Goal: Task Accomplishment & Management: Manage account settings

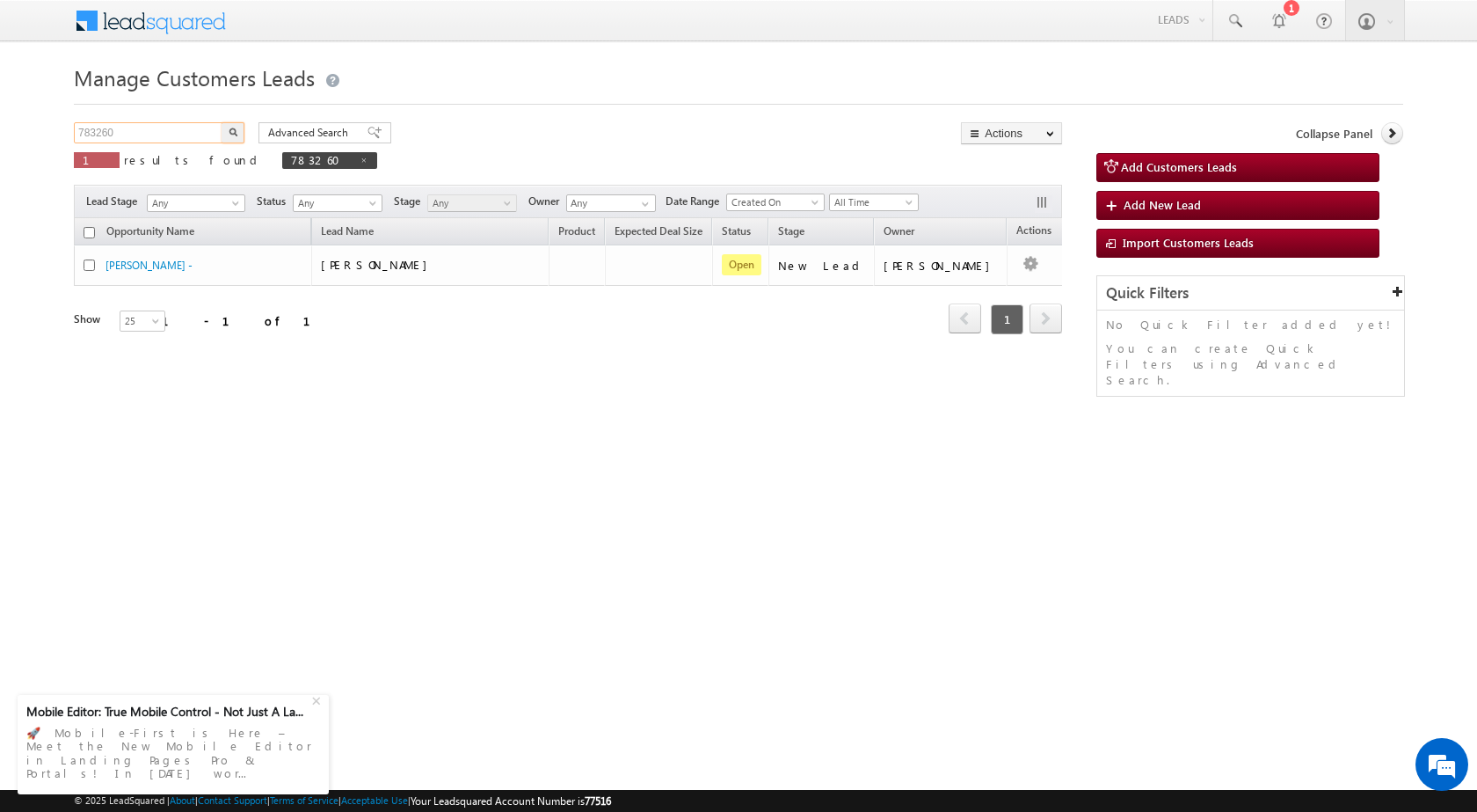
drag, startPoint x: 193, startPoint y: 135, endPoint x: 0, endPoint y: 140, distance: 193.1
click at [0, 140] on body "Menu Rubi Yadav sitar a7@ks erve." at bounding box center [738, 249] width 1477 height 498
paste input "61755"
type input "761755"
click at [234, 129] on img "button" at bounding box center [233, 131] width 9 height 9
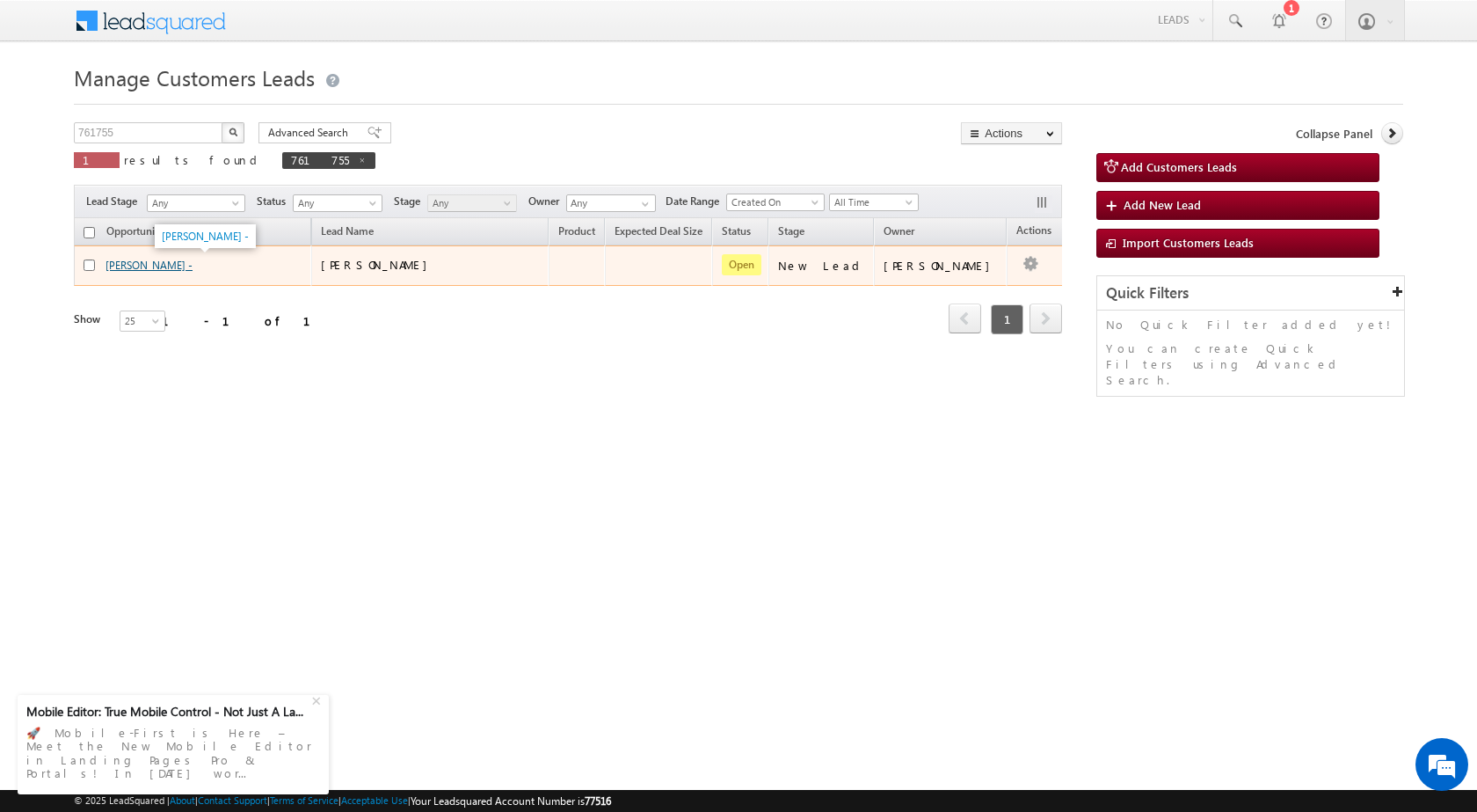
click at [142, 267] on link "Sonu Kumar -" at bounding box center [149, 264] width 87 height 13
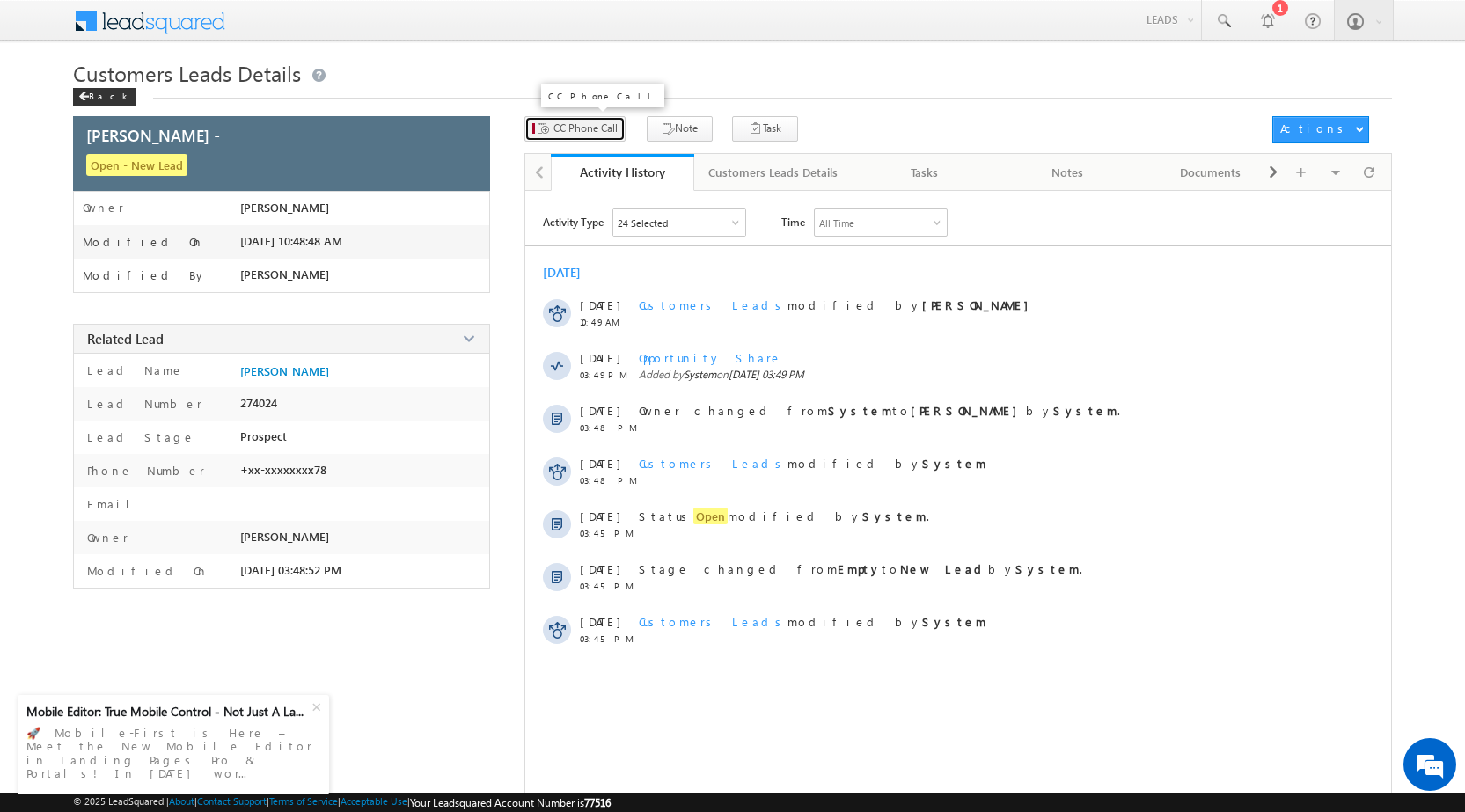
click at [590, 129] on span "CC Phone Call" at bounding box center [585, 128] width 64 height 16
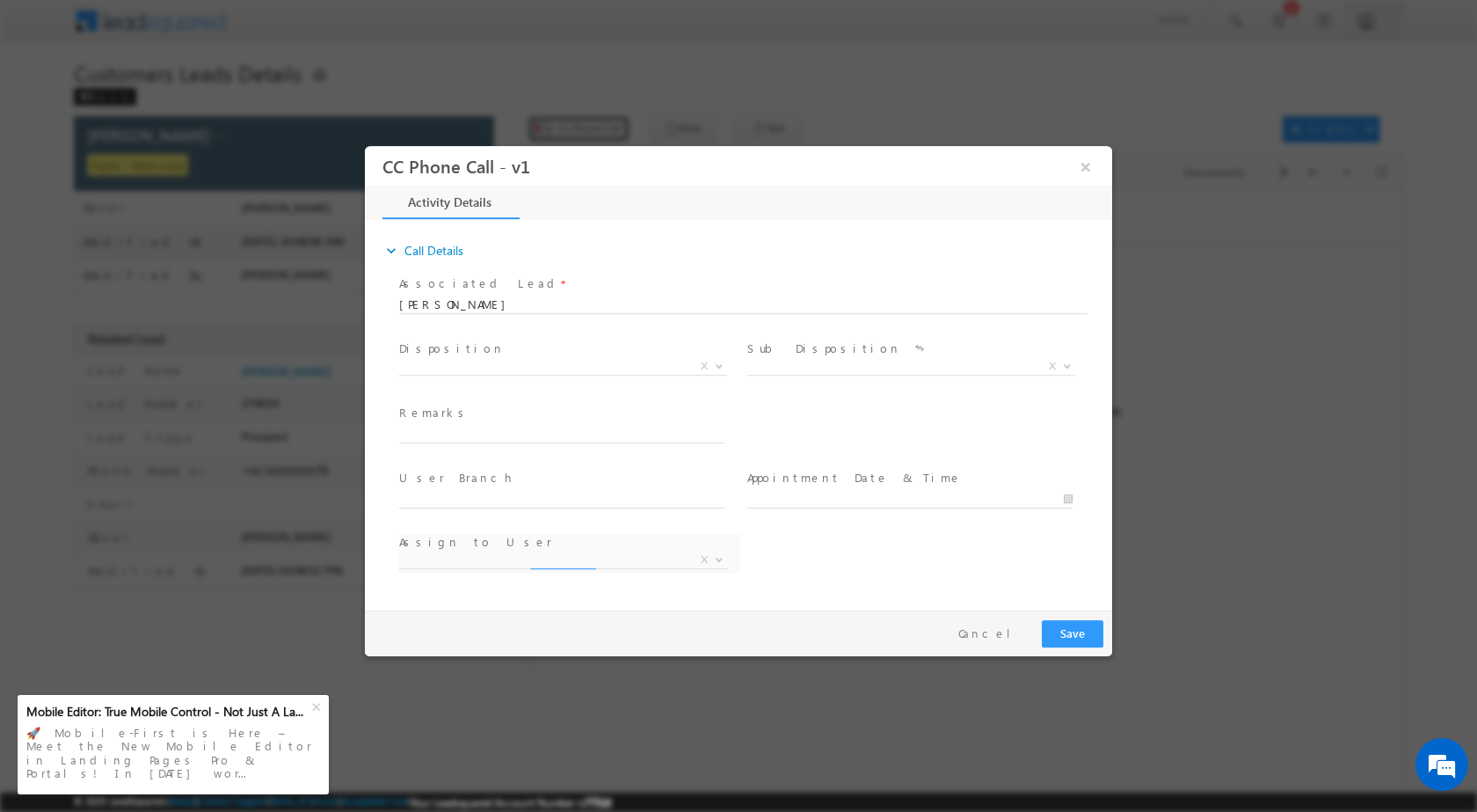
select select "adnan.hasan@sgrlimited.in"
click at [719, 365] on b at bounding box center [719, 364] width 11 height 6
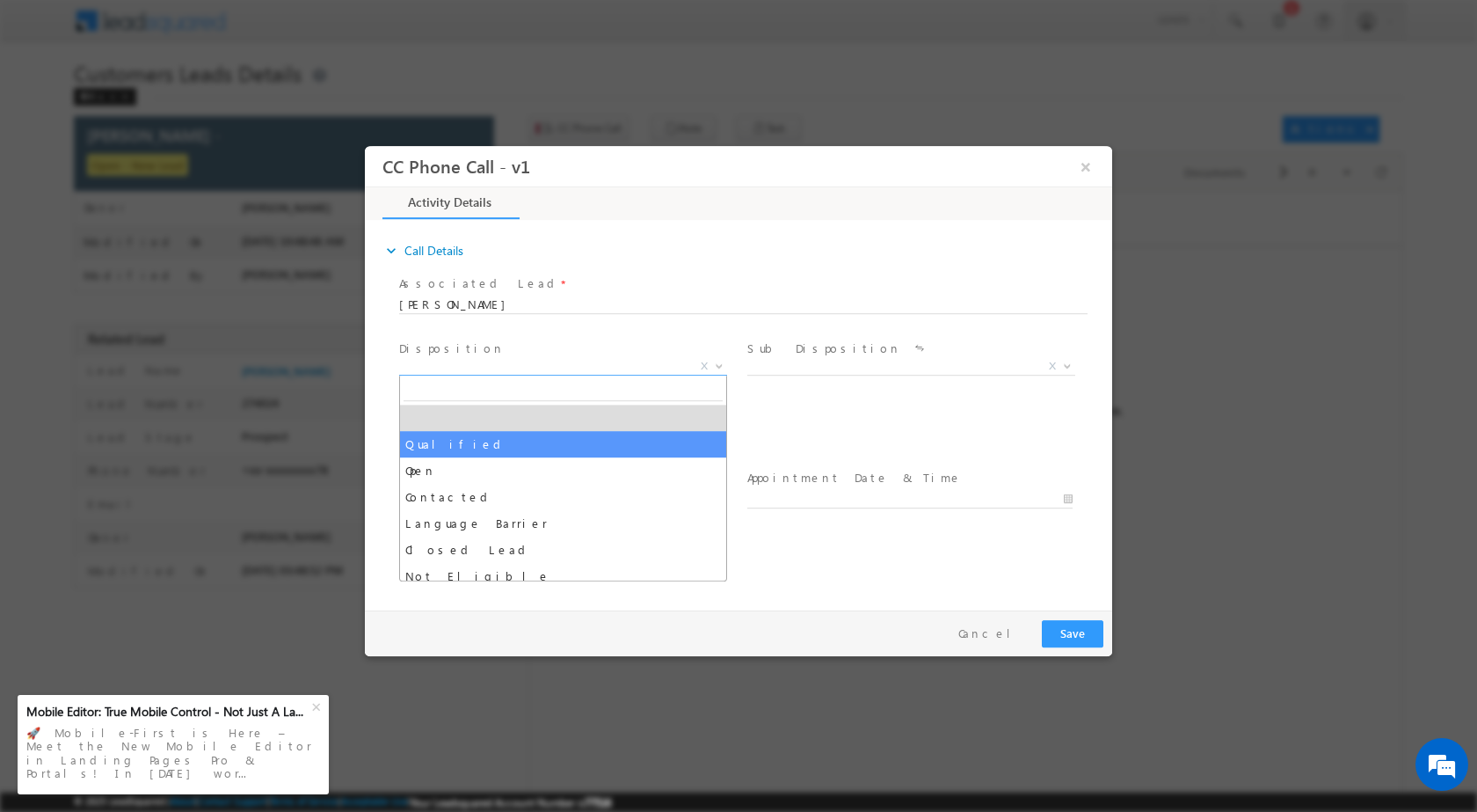
select select "Qualified"
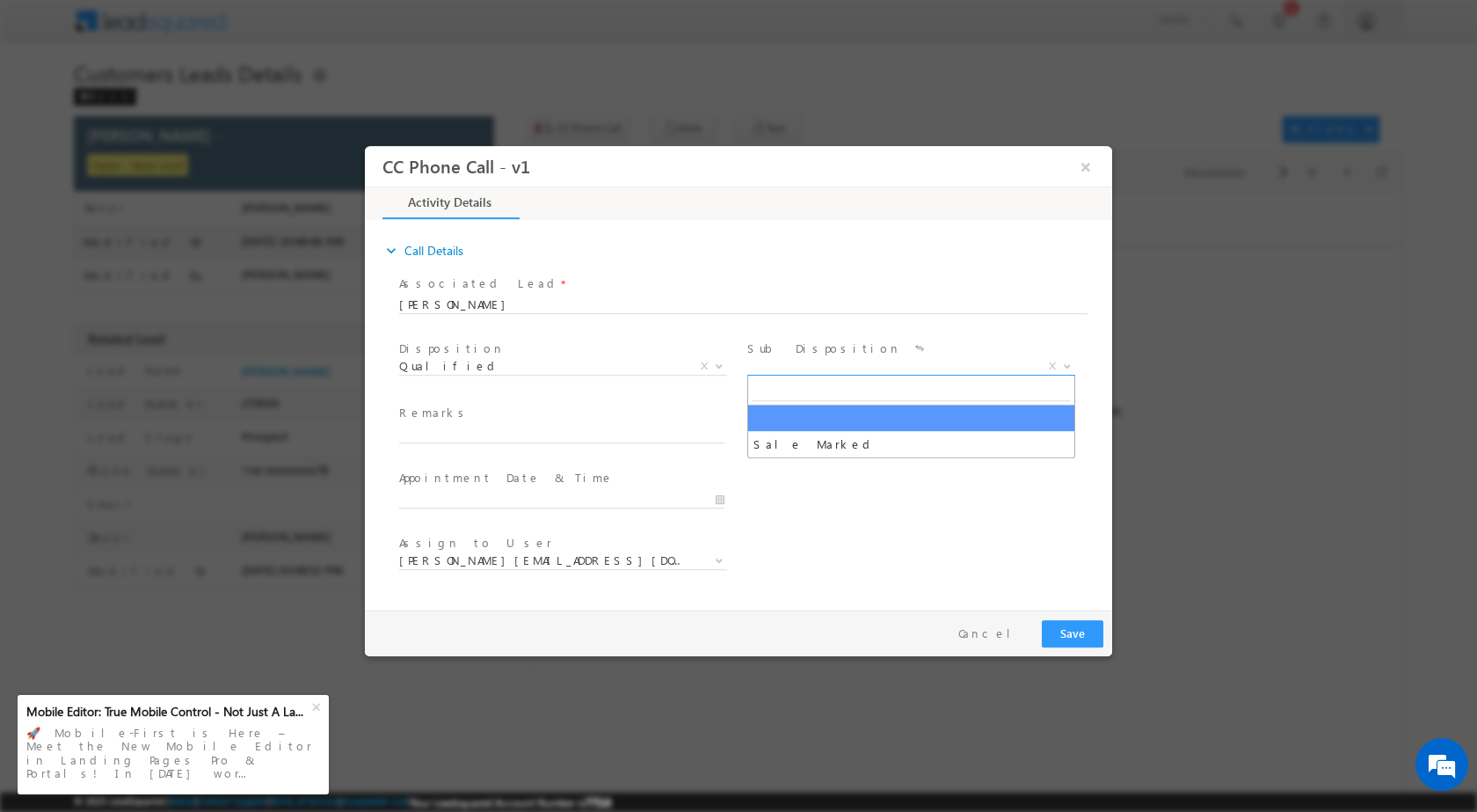
click at [1067, 366] on b at bounding box center [1068, 364] width 11 height 6
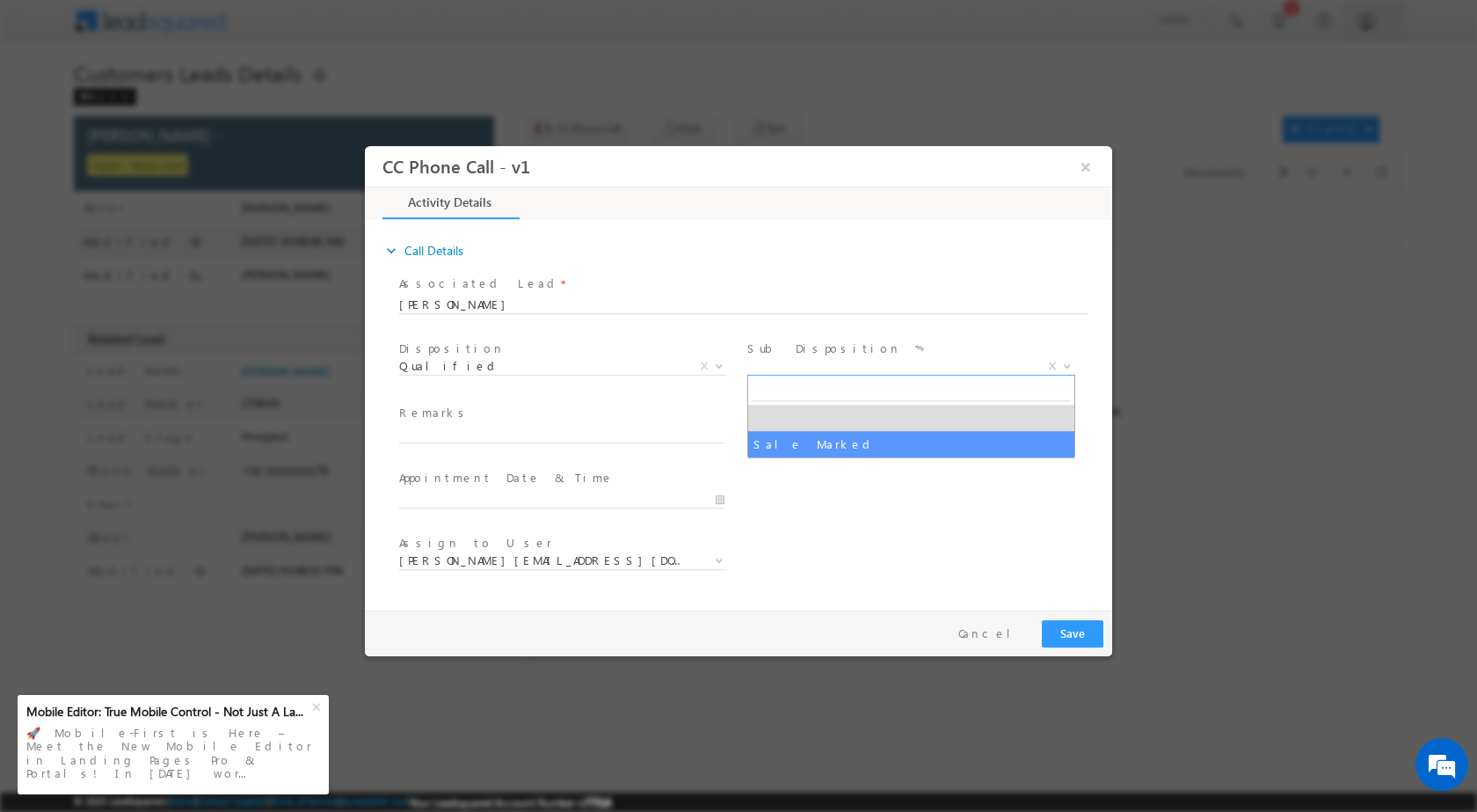
select select "Sale Marked"
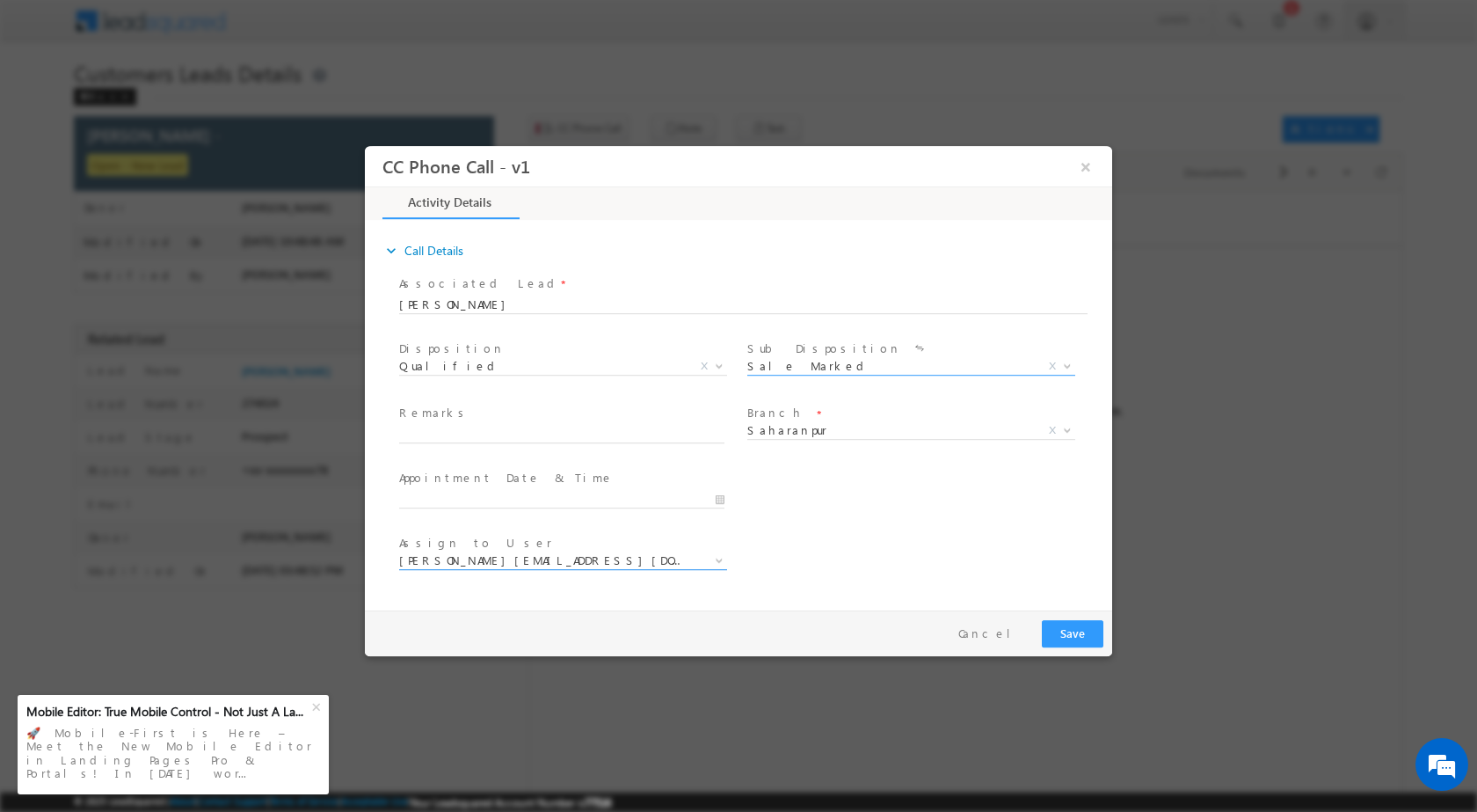
click at [715, 561] on span at bounding box center [717, 558] width 18 height 23
click at [722, 561] on b at bounding box center [719, 558] width 11 height 6
drag, startPoint x: 581, startPoint y: 510, endPoint x: 350, endPoint y: 490, distance: 231.9
click at [365, 490] on html "CC Phone Call - v1 × Activity Details * Yes" at bounding box center [739, 373] width 748 height 457
paste input "ankur.kumar1@sgrlimited.in"
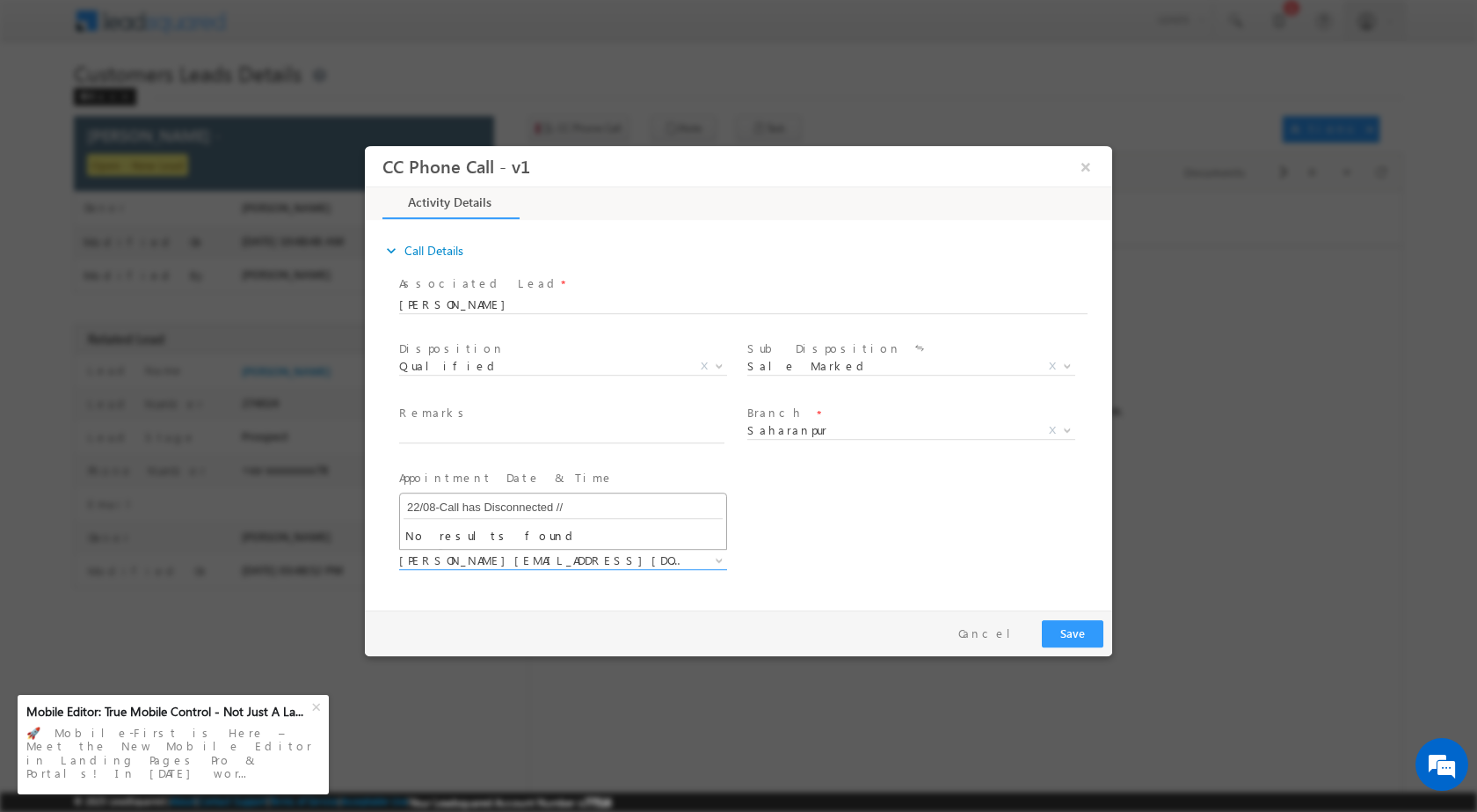
type input "ankur.kumar1@sgrlimited.in"
click at [589, 593] on div "Assign to User * adnan.hasan@sgrlimited.in ajay.kashyap@sgrlimited.in amit.vish…" at bounding box center [569, 561] width 348 height 65
click at [729, 556] on div "adnan.hasan@sgrlimited.in ajay.kashyap@sgrlimited.in amit.vishwakarma@sgrlimite…" at bounding box center [570, 562] width 341 height 20
click at [720, 559] on b at bounding box center [719, 558] width 11 height 6
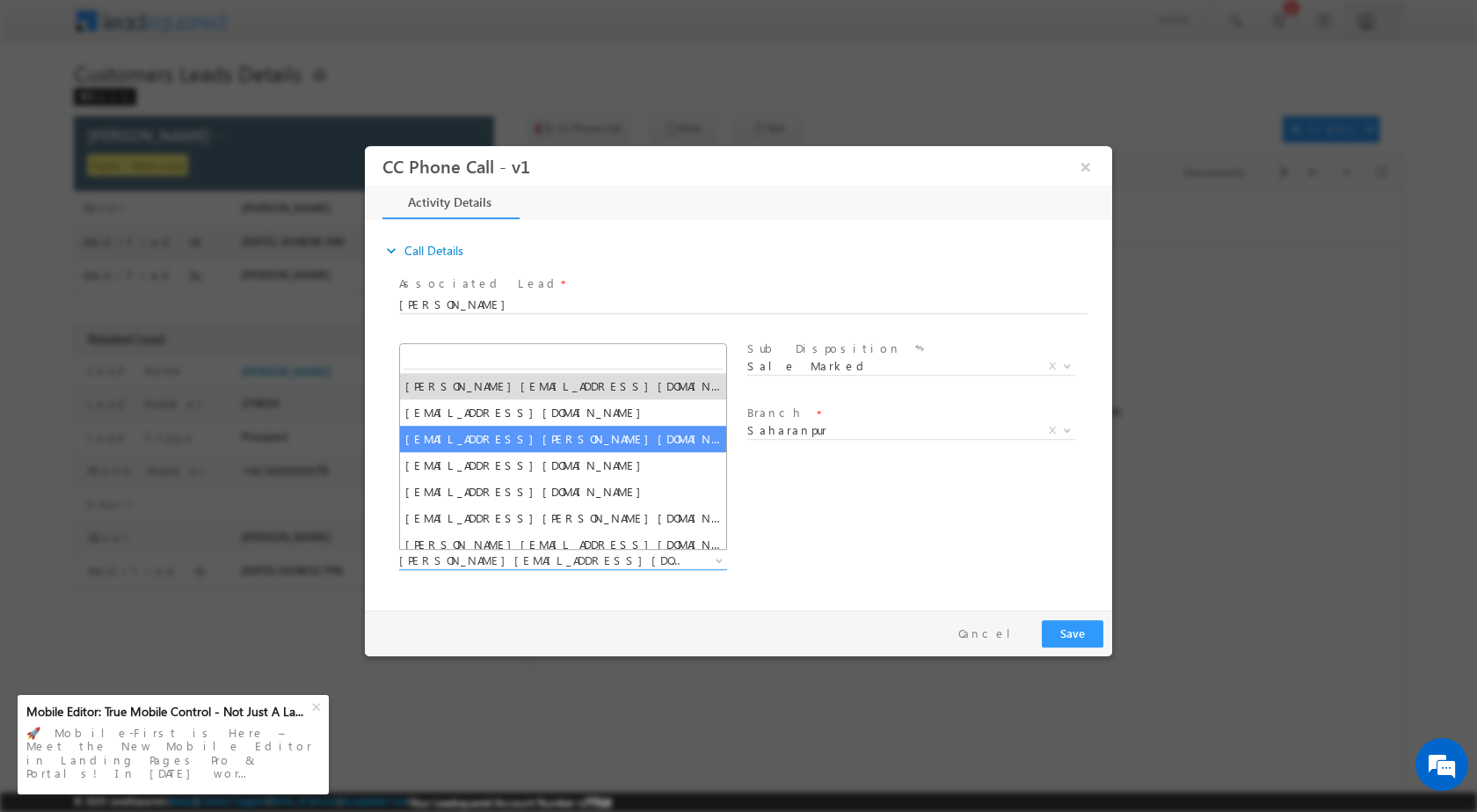
type input "ankur.kumar1@sgrlimited.in"
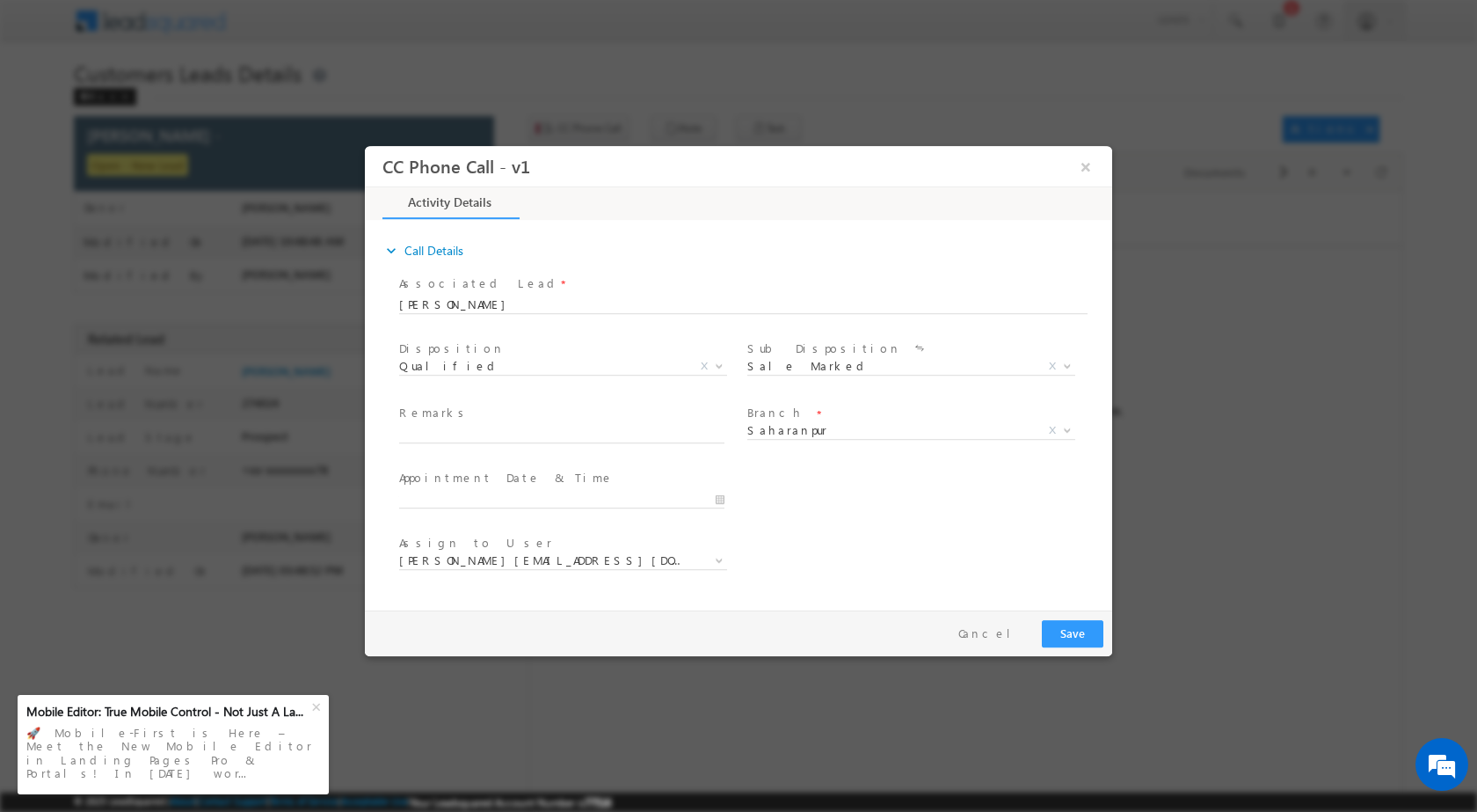
click at [535, 627] on div "Pay & Save Save Cancel" at bounding box center [743, 632] width 756 height 45
click at [601, 432] on input "text" at bounding box center [562, 433] width 326 height 18
paste input "22/08-Customer Name is Sonu Kumar Customer age is 35 yrs loan Type is Balance t…"
type input "22/08-Customer Name is Sonu Kumar Customer age is 35 yrs loan Type is Balance t…"
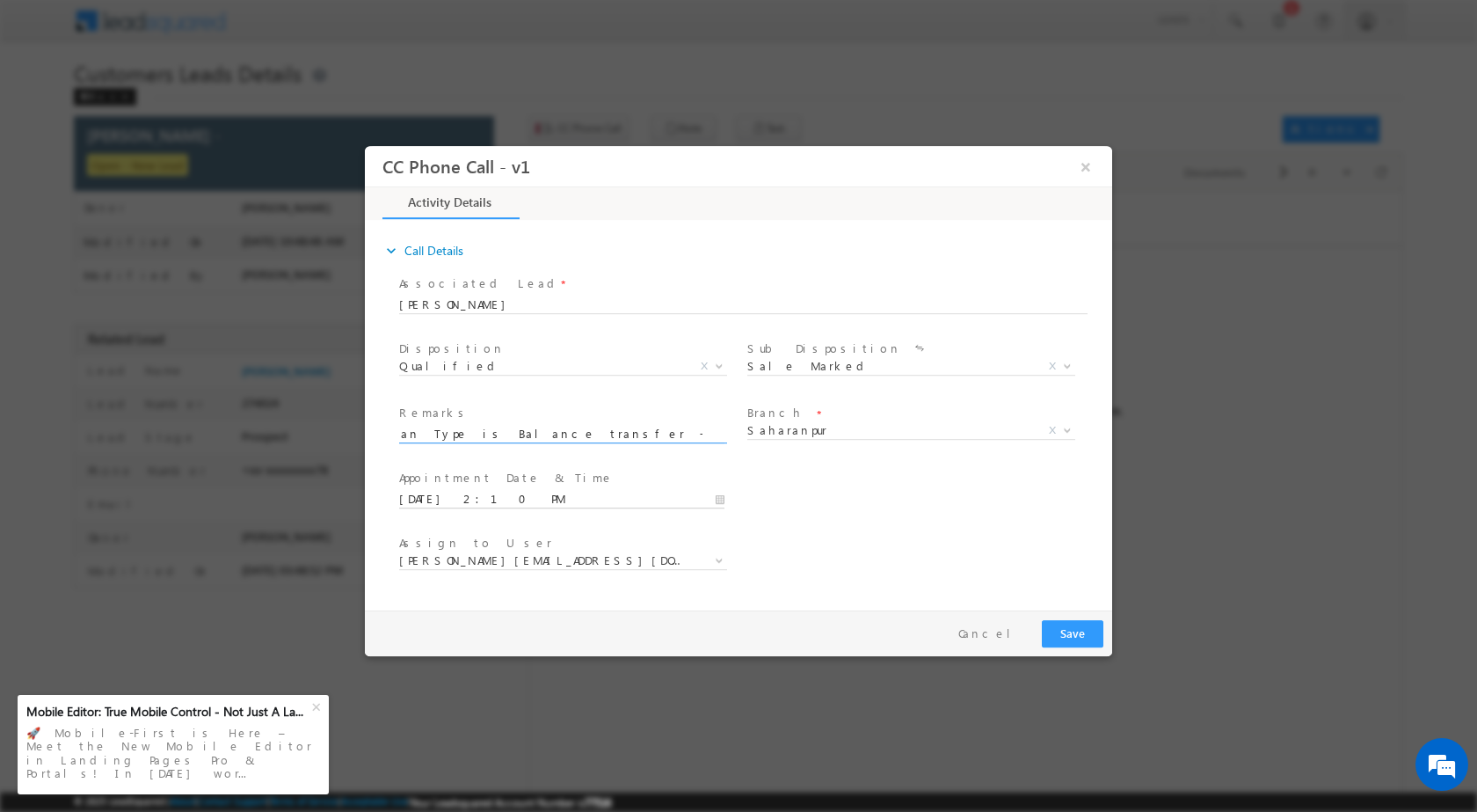
click at [718, 496] on input "08/22/2025 2:10 PM" at bounding box center [562, 498] width 326 height 18
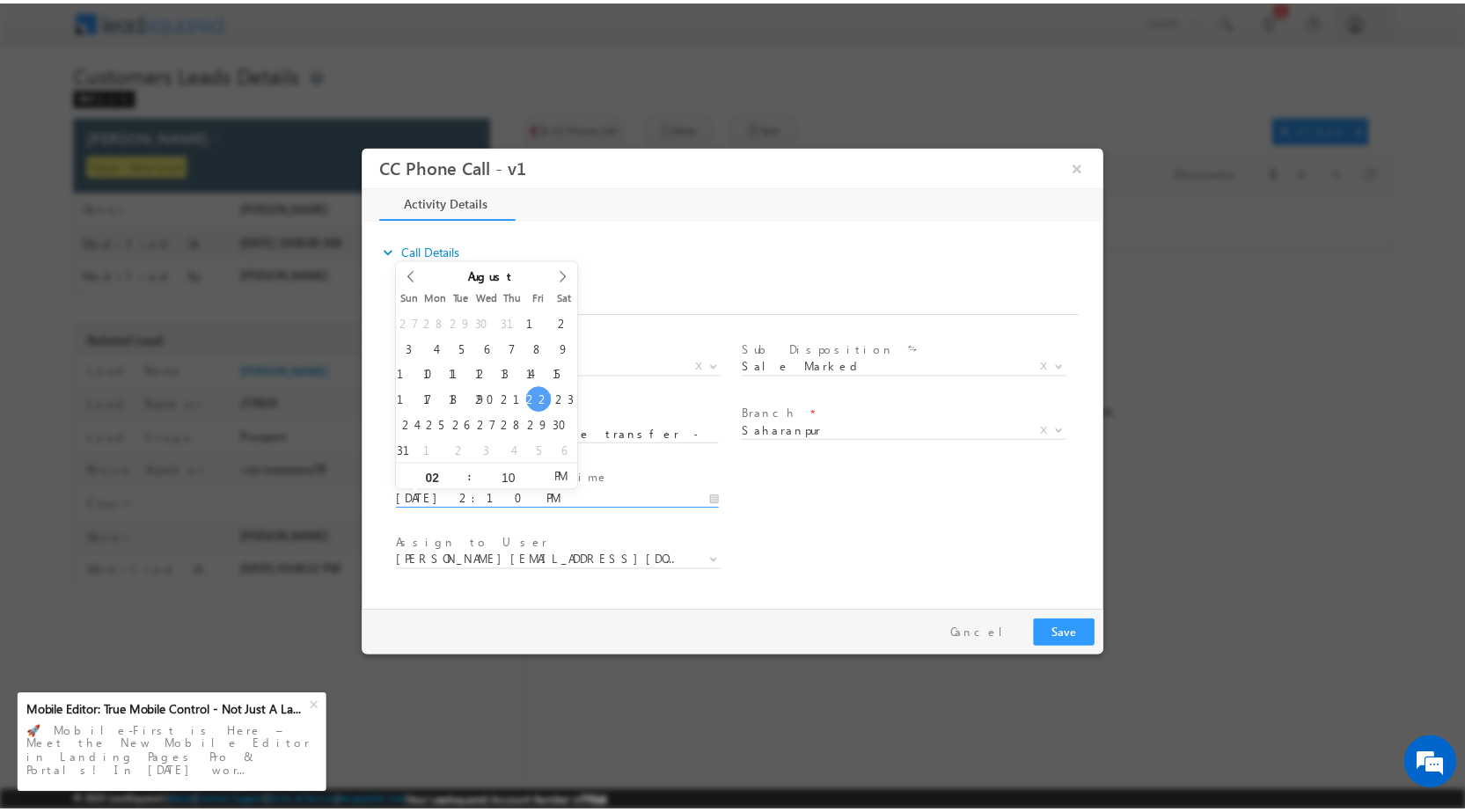
scroll to position [0, 0]
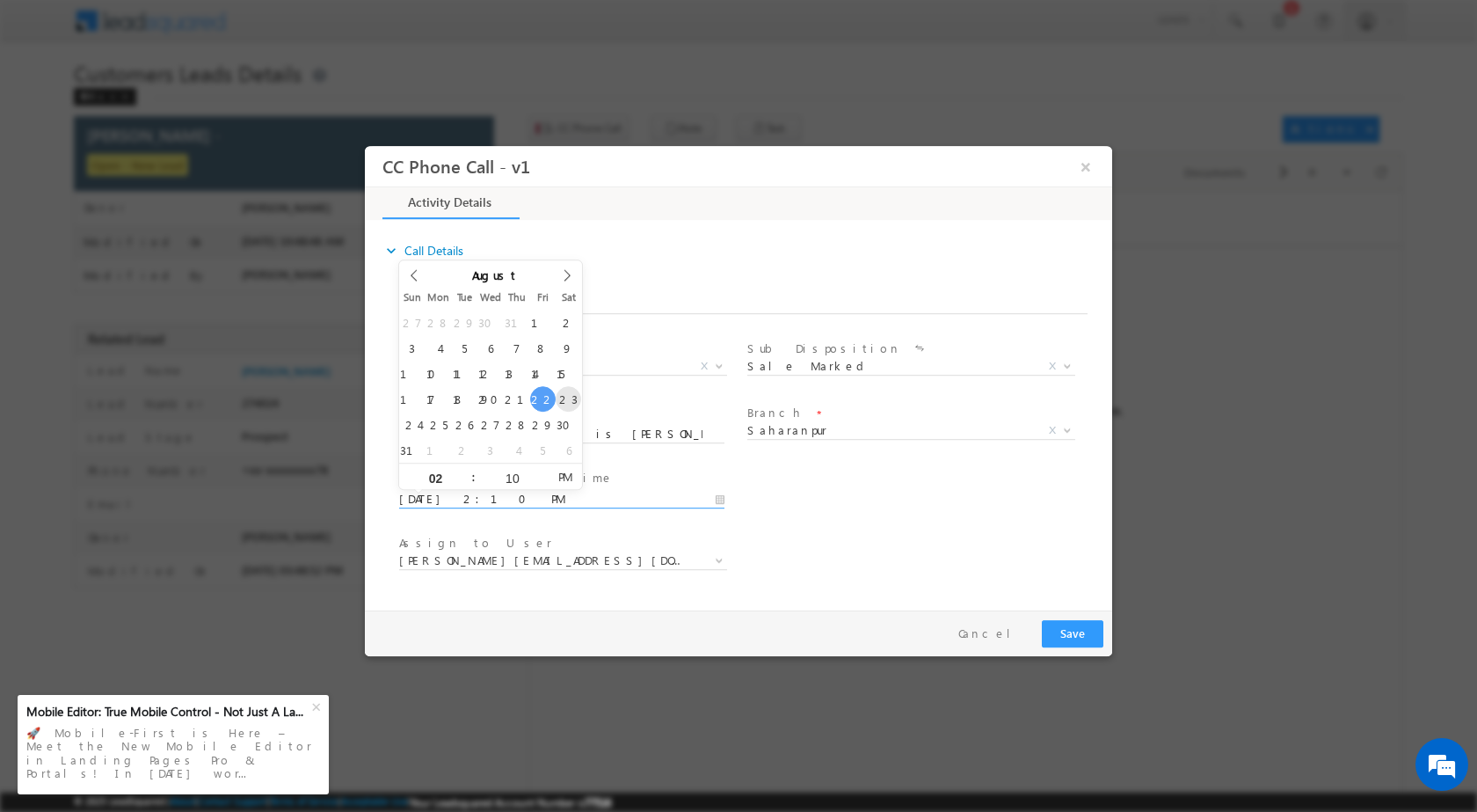
type input "08/23/2025 2:10 PM"
type input "01"
type input "08/23/2025 1:10 PM"
click at [509, 477] on input "10" at bounding box center [512, 478] width 73 height 12
type input "00"
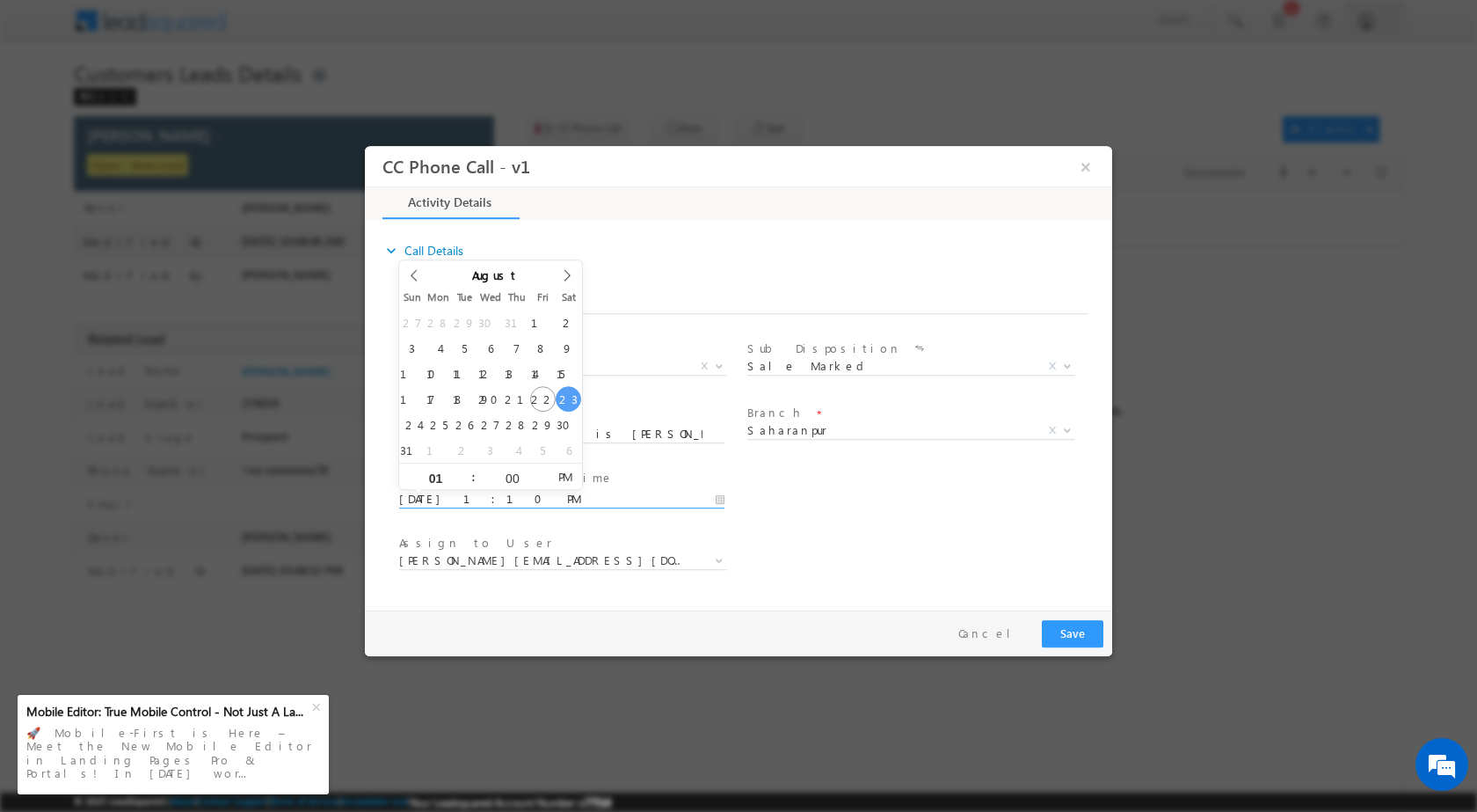
type input "08/23/2025 1:00 PM"
click at [790, 517] on div "User Branch * Appointment Date & Time * 08/23/2025 1:00 PM" at bounding box center [754, 497] width 716 height 65
click at [1081, 628] on button "Save" at bounding box center [1072, 632] width 61 height 28
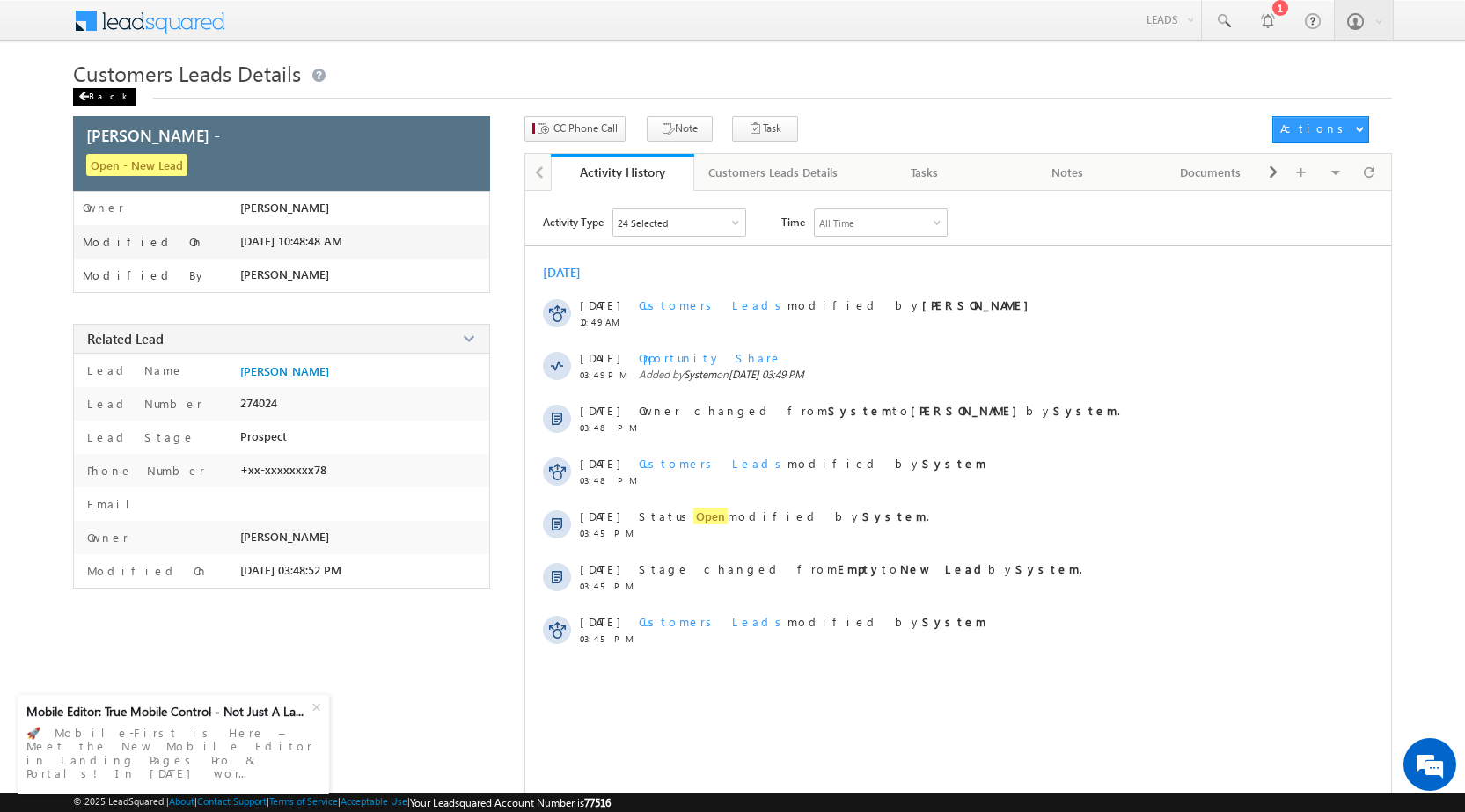
click at [114, 98] on div "Back" at bounding box center [104, 97] width 62 height 18
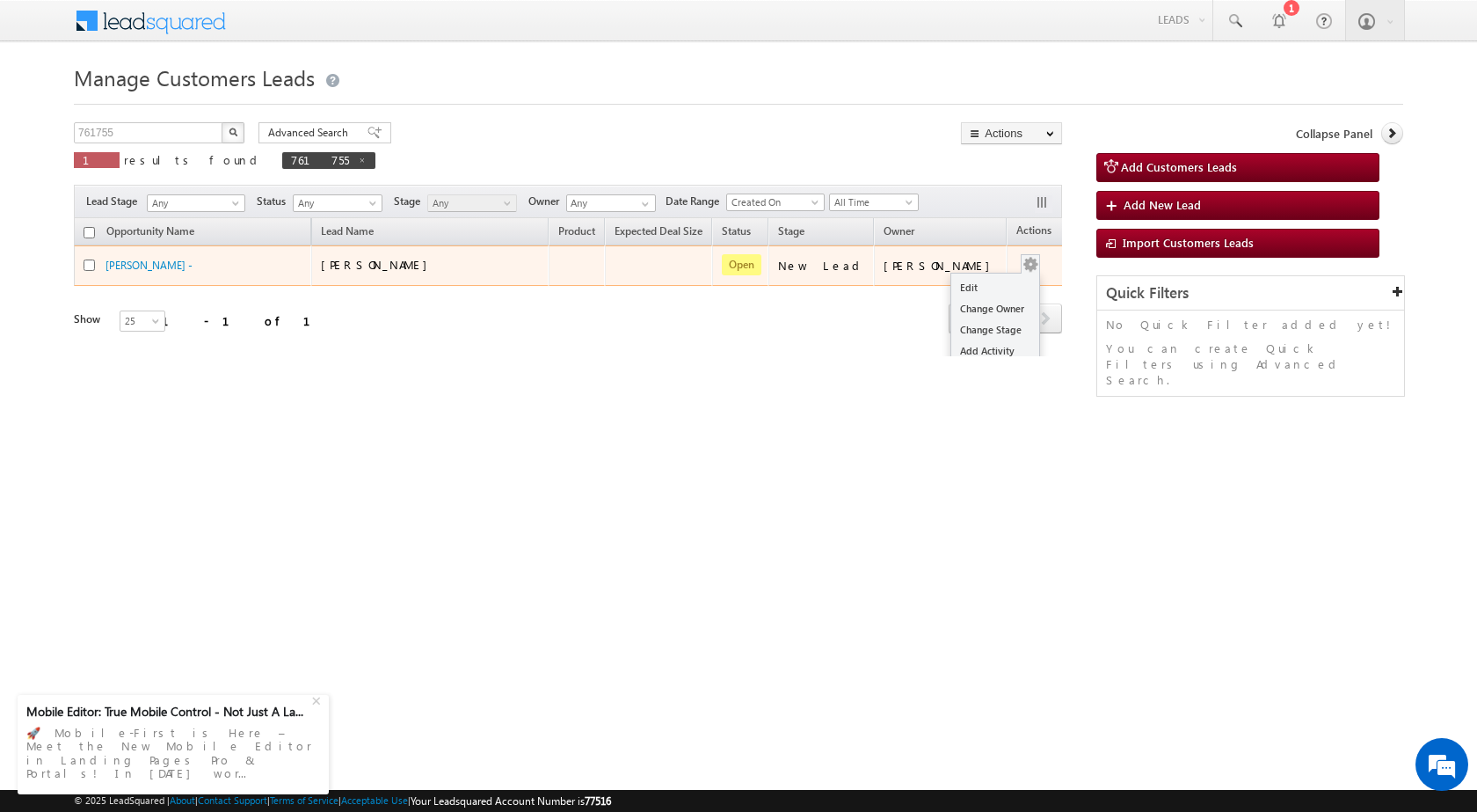
click at [1022, 262] on button "button" at bounding box center [1031, 264] width 18 height 18
click at [959, 284] on link "Edit" at bounding box center [995, 287] width 88 height 21
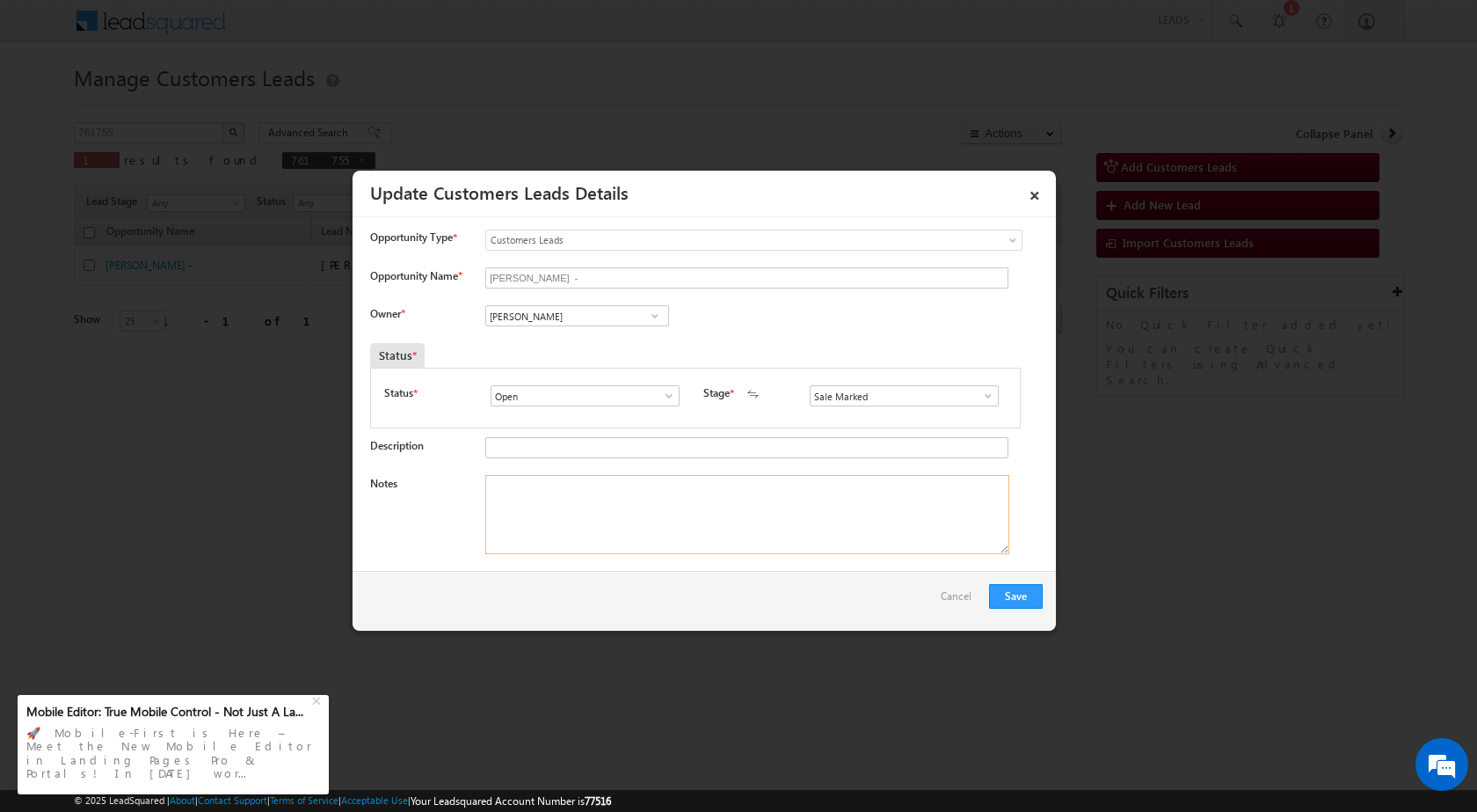
click at [704, 496] on textarea "Notes" at bounding box center [747, 514] width 524 height 79
paste textarea "22/08-Customer Name is Sonu Kumar Customer age is 35 yrs loan Type is Balance t…"
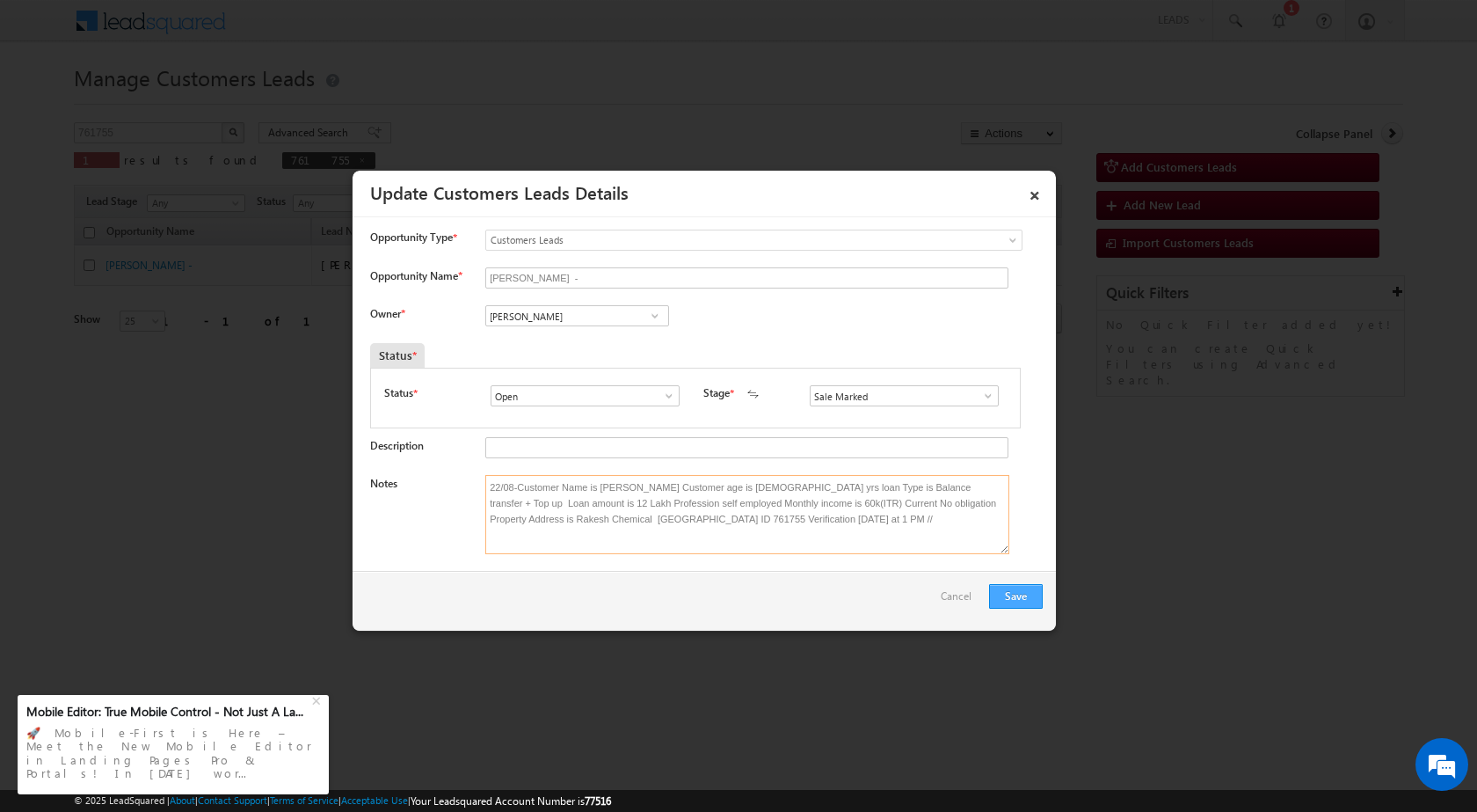
type textarea "22/08-Customer Name is Sonu Kumar Customer age is 35 yrs loan Type is Balance t…"
click at [1010, 593] on button "Save" at bounding box center [1016, 596] width 53 height 25
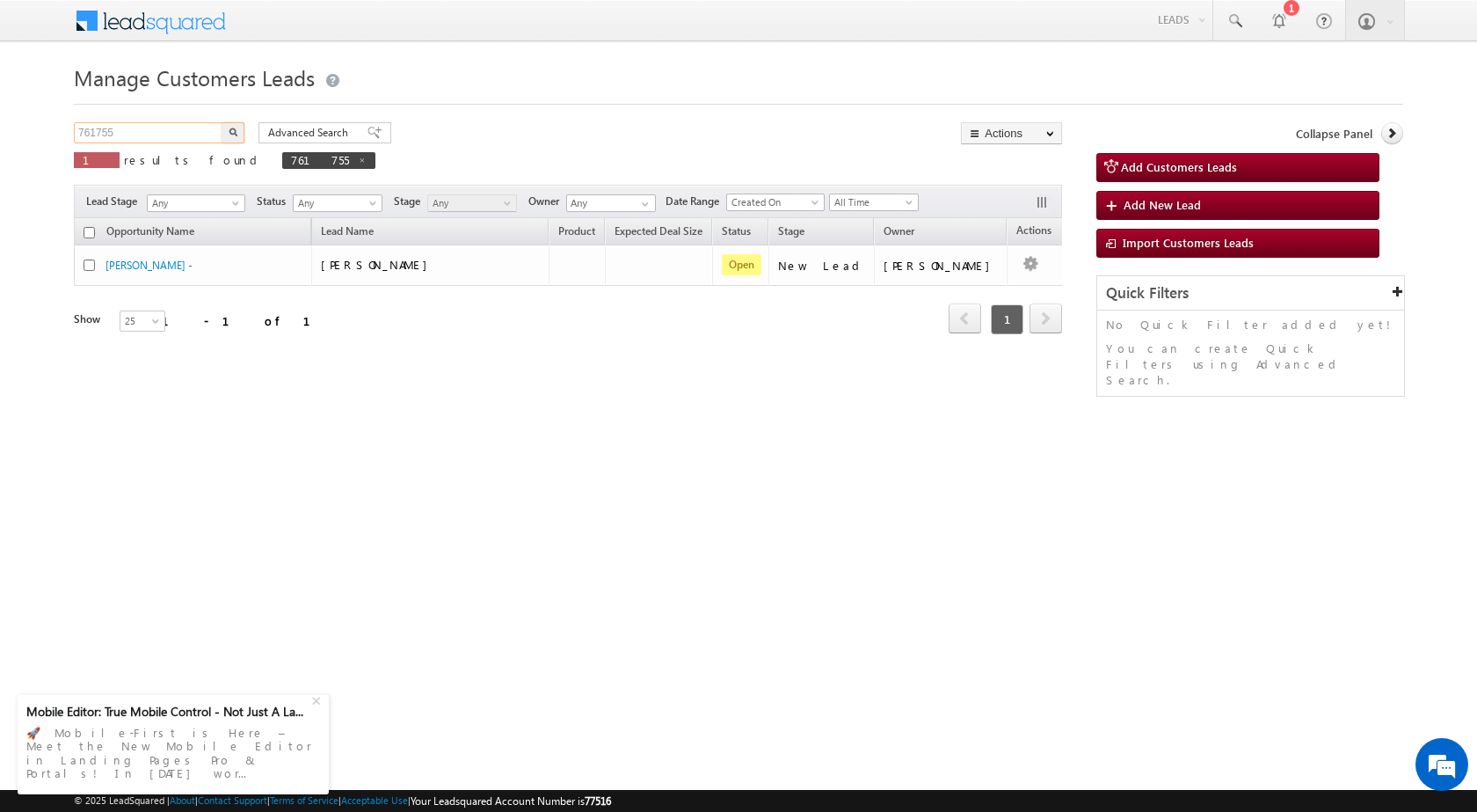
drag, startPoint x: 189, startPoint y: 133, endPoint x: 0, endPoint y: 133, distance: 189.0
click at [0, 133] on body "Menu Rubi Yadav sitar a7@ks erve." at bounding box center [738, 249] width 1477 height 498
paste input "84453"
type input "784453"
click at [237, 132] on img "button" at bounding box center [233, 131] width 9 height 9
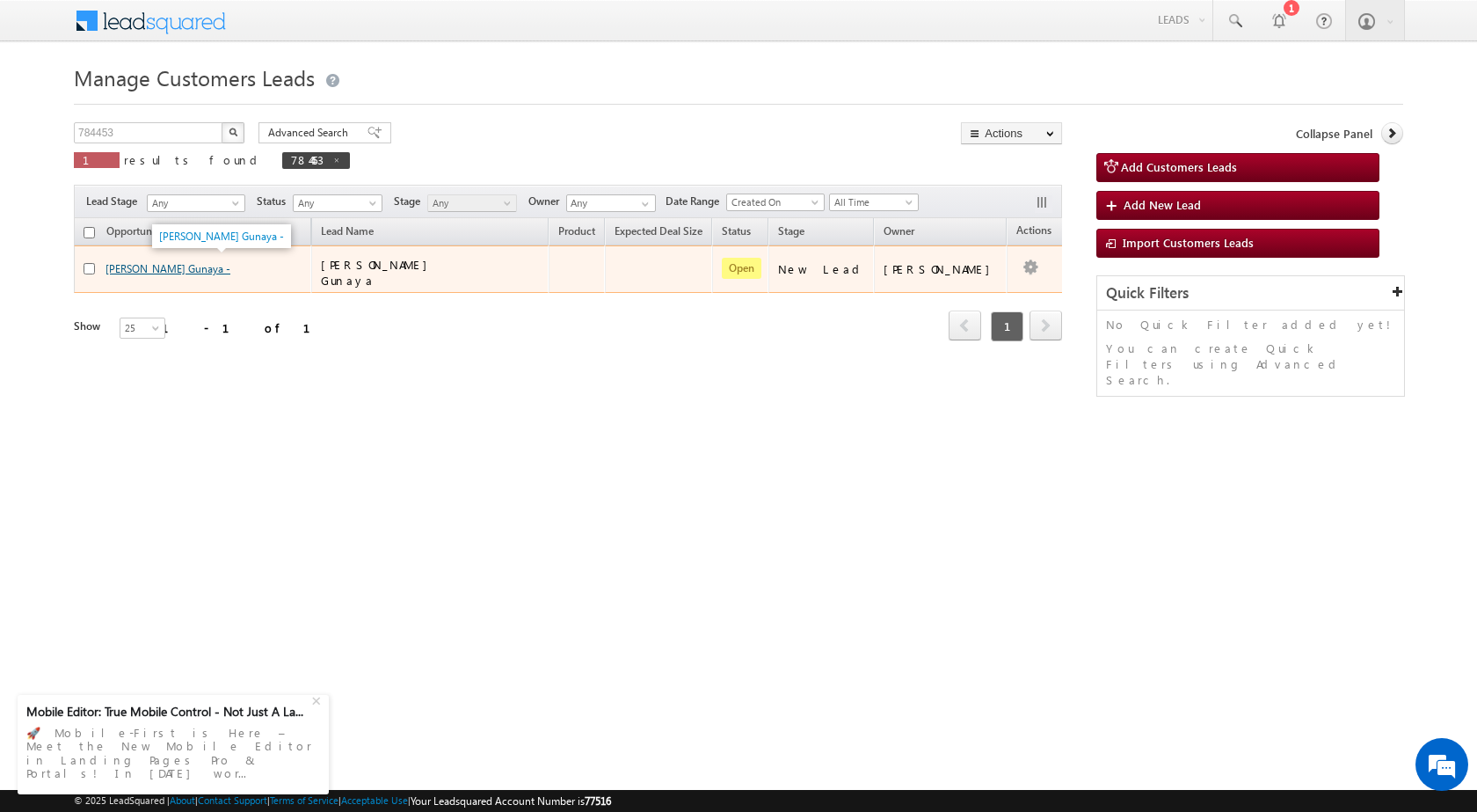
click at [145, 267] on link "[PERSON_NAME] Gunaya -" at bounding box center [168, 268] width 125 height 13
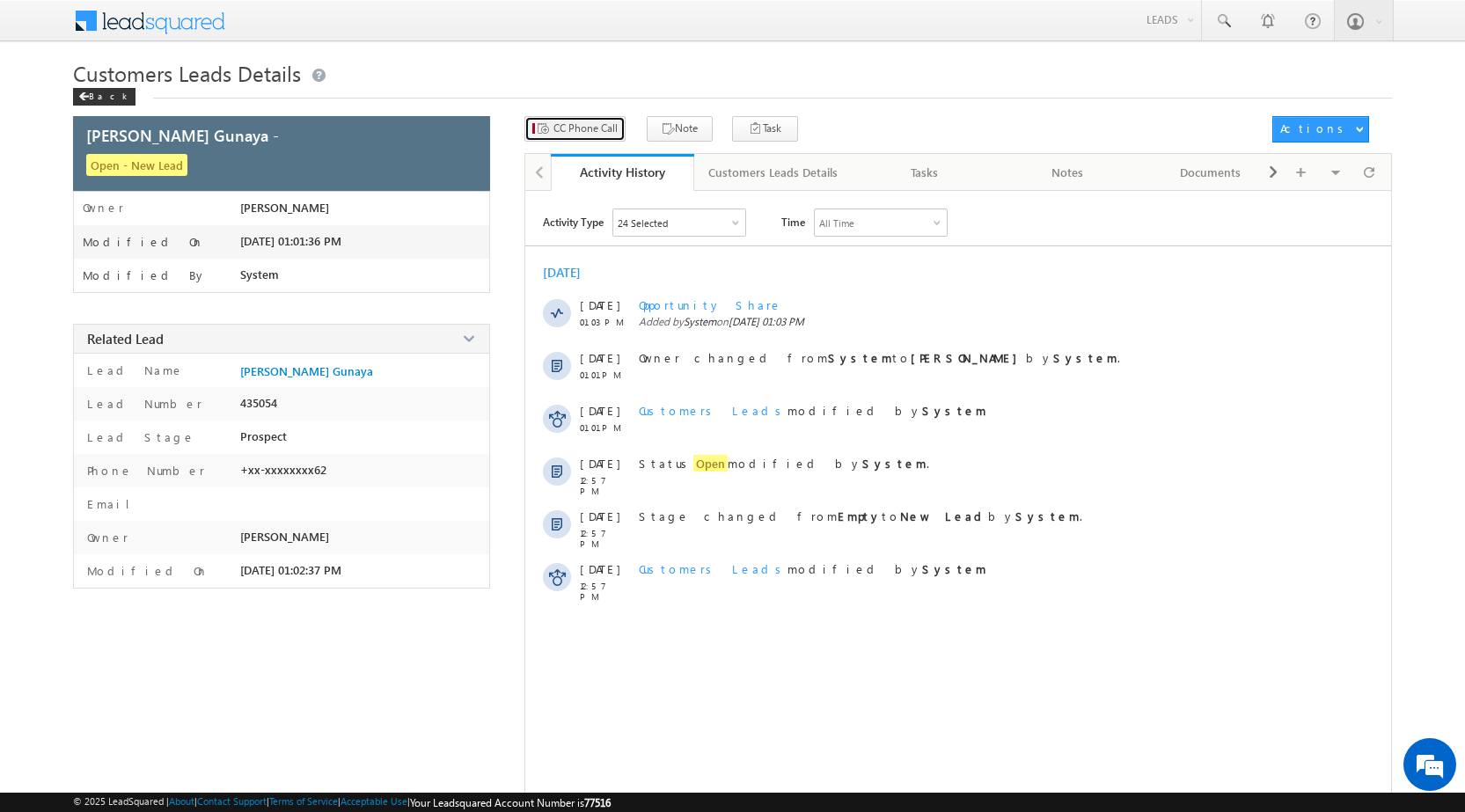
click at [591, 123] on span "CC Phone Call" at bounding box center [585, 128] width 64 height 16
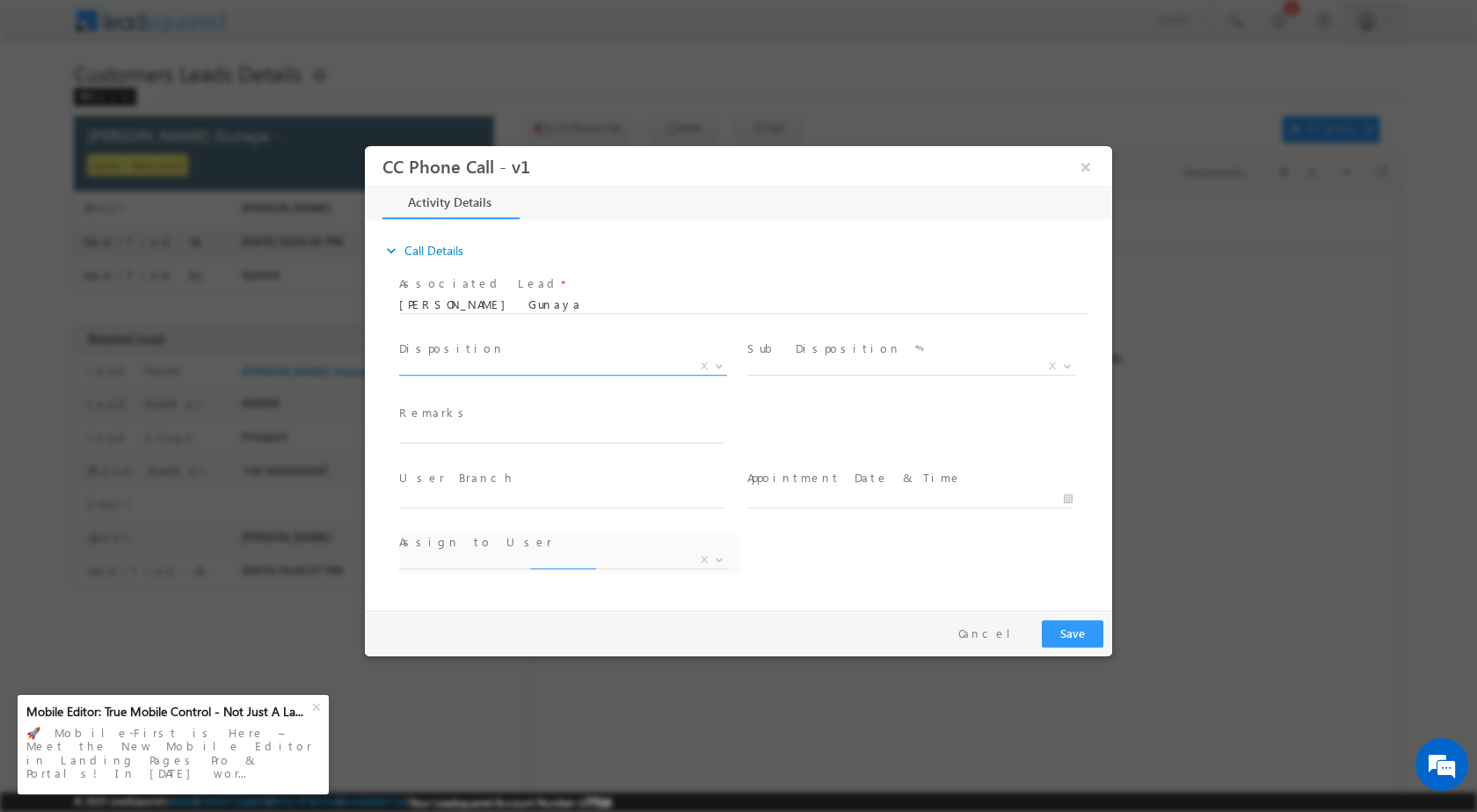
click at [723, 361] on b at bounding box center [719, 364] width 11 height 6
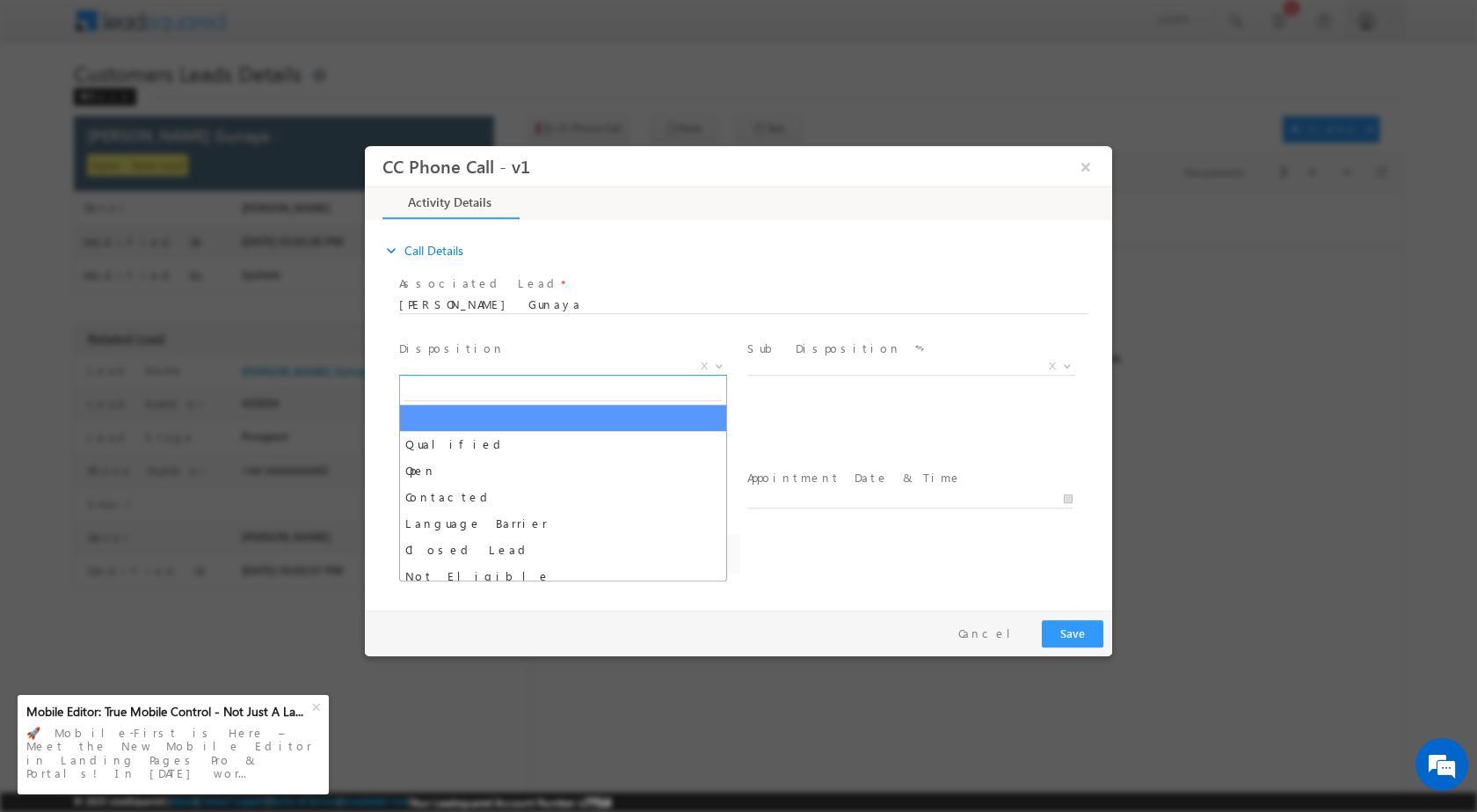
select select "abhishek.pn@sgrlimited.in"
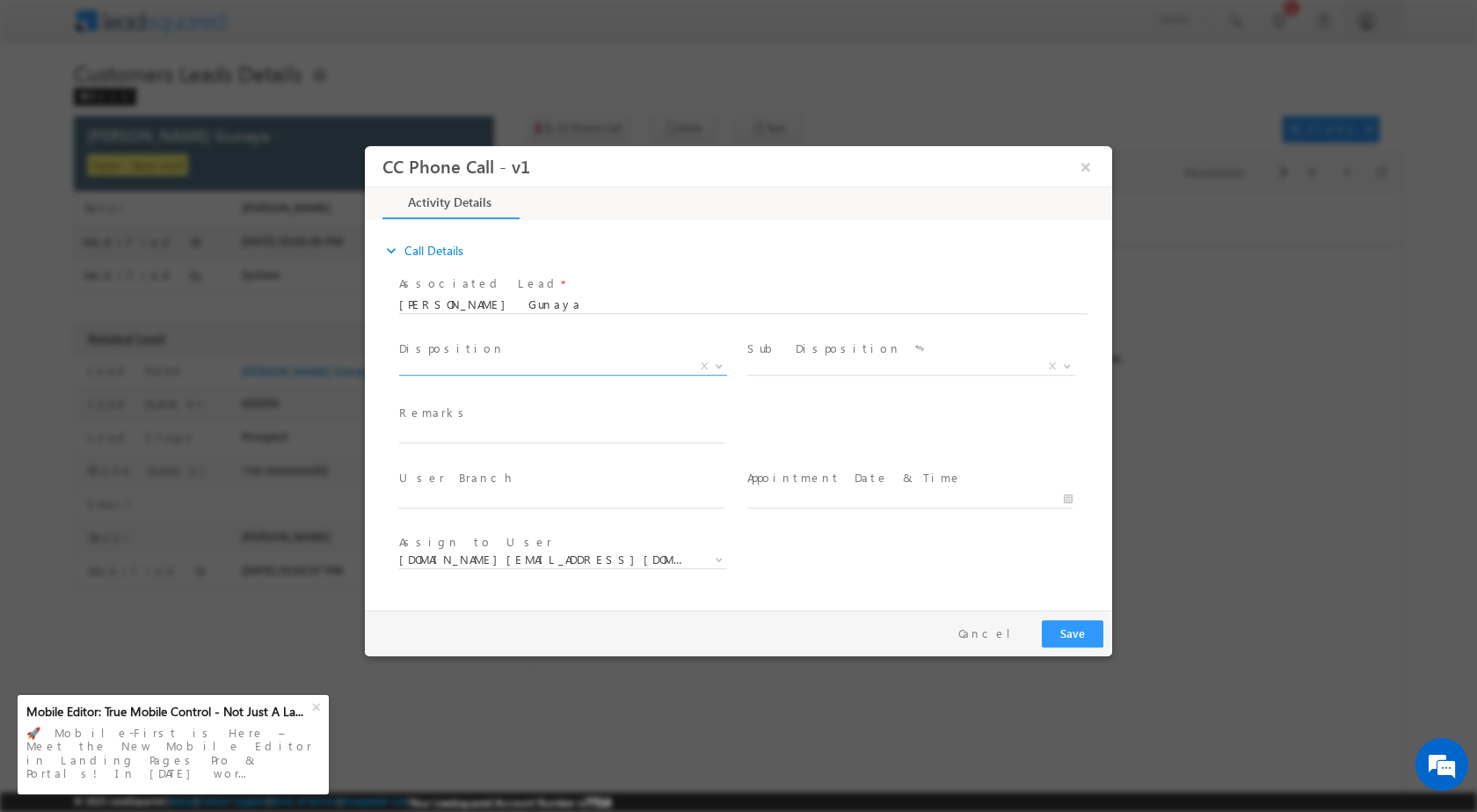
click at [722, 366] on span at bounding box center [717, 364] width 18 height 23
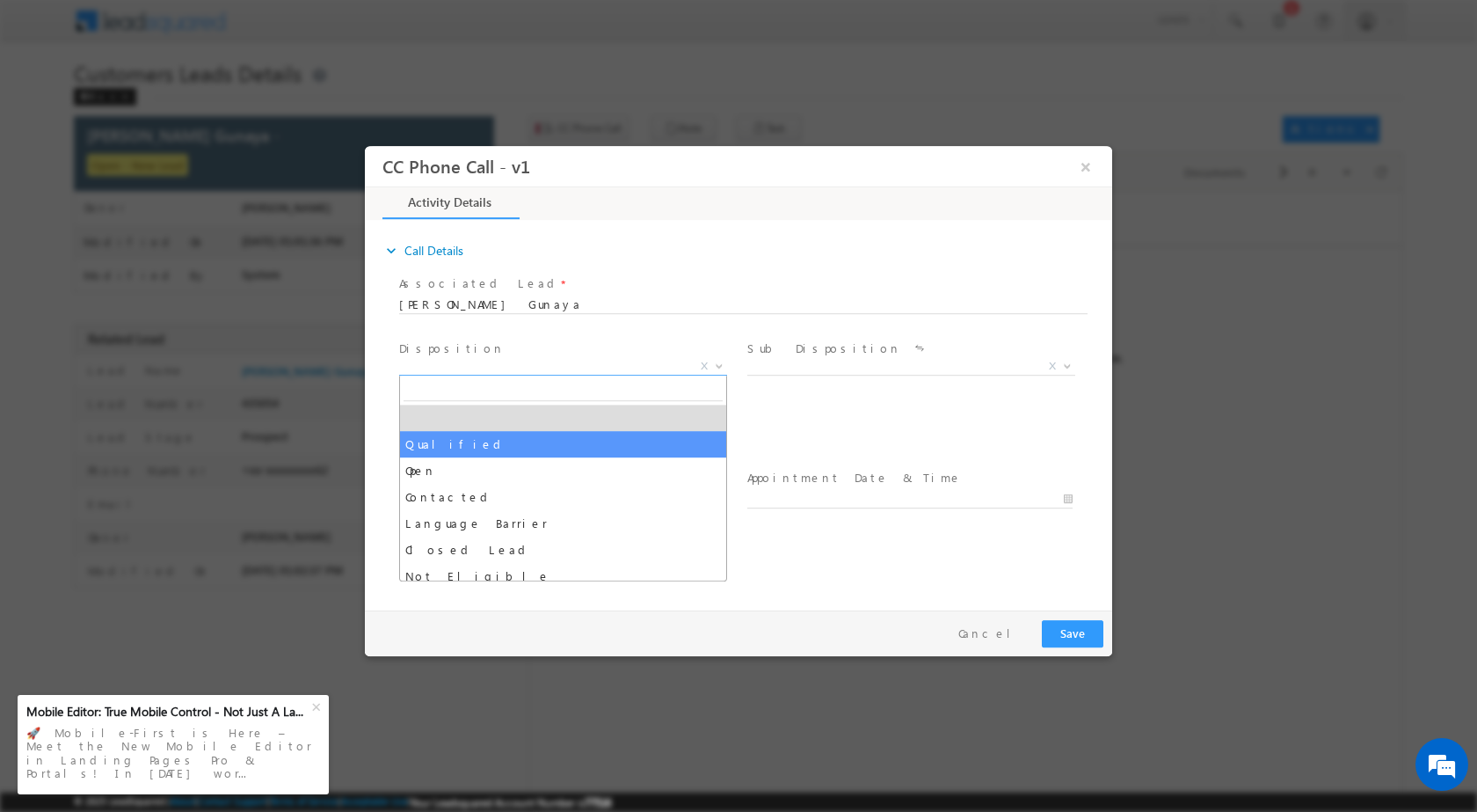
select select "Qualified"
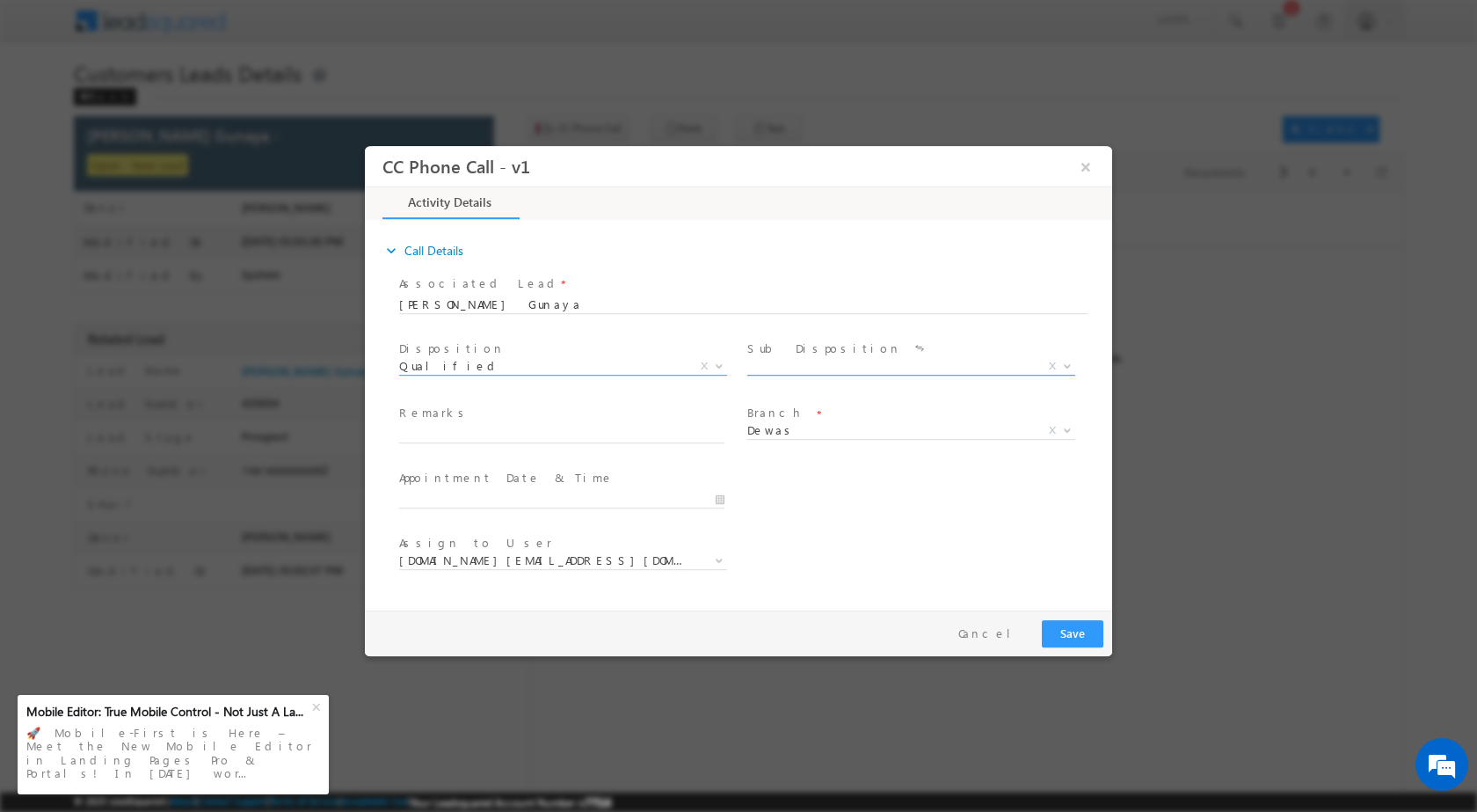
click at [1066, 367] on span at bounding box center [1066, 364] width 18 height 23
click at [1076, 364] on div "Sale Marked X" at bounding box center [919, 368] width 341 height 20
click at [1061, 359] on span at bounding box center [1066, 364] width 18 height 23
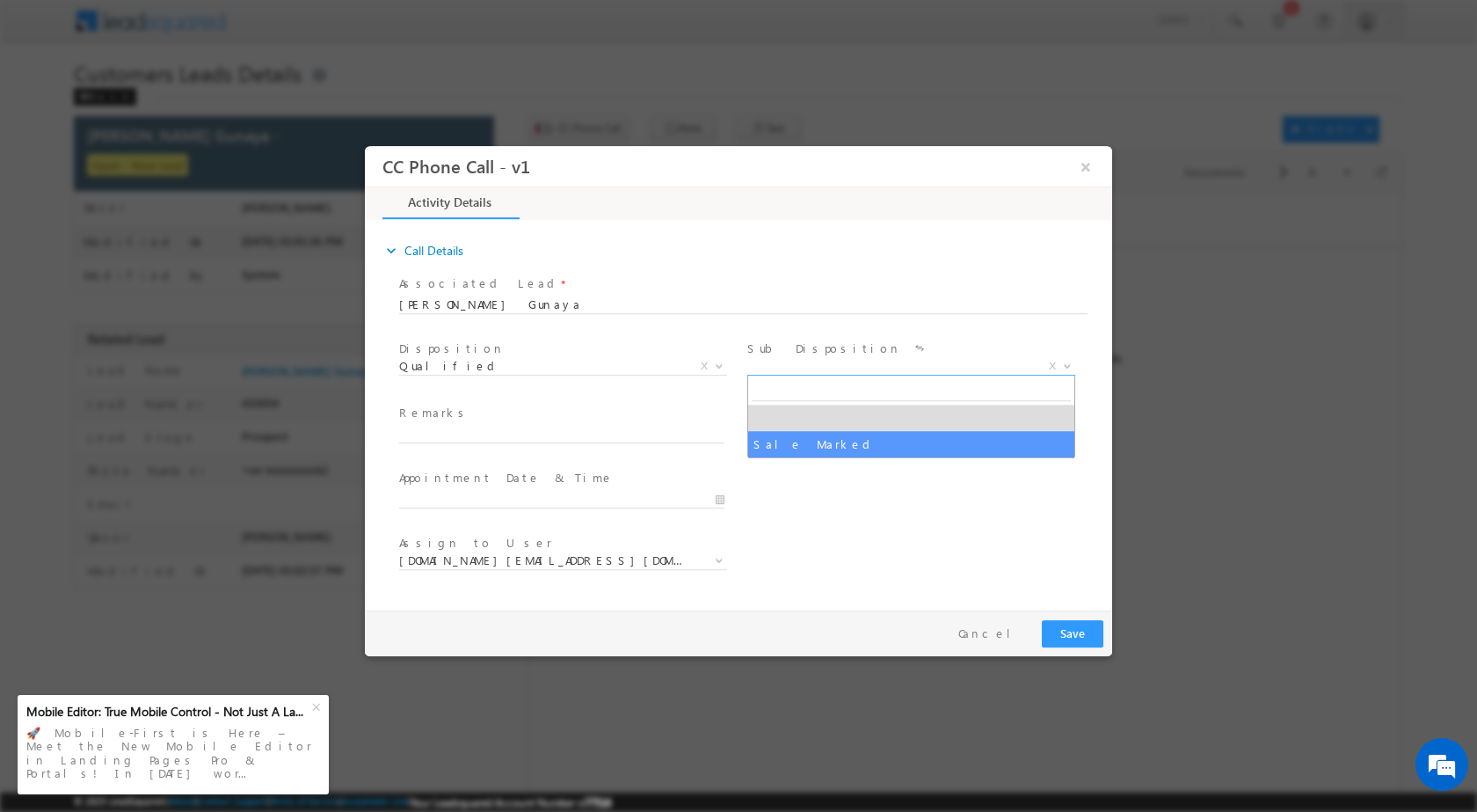
select select "Sale Marked"
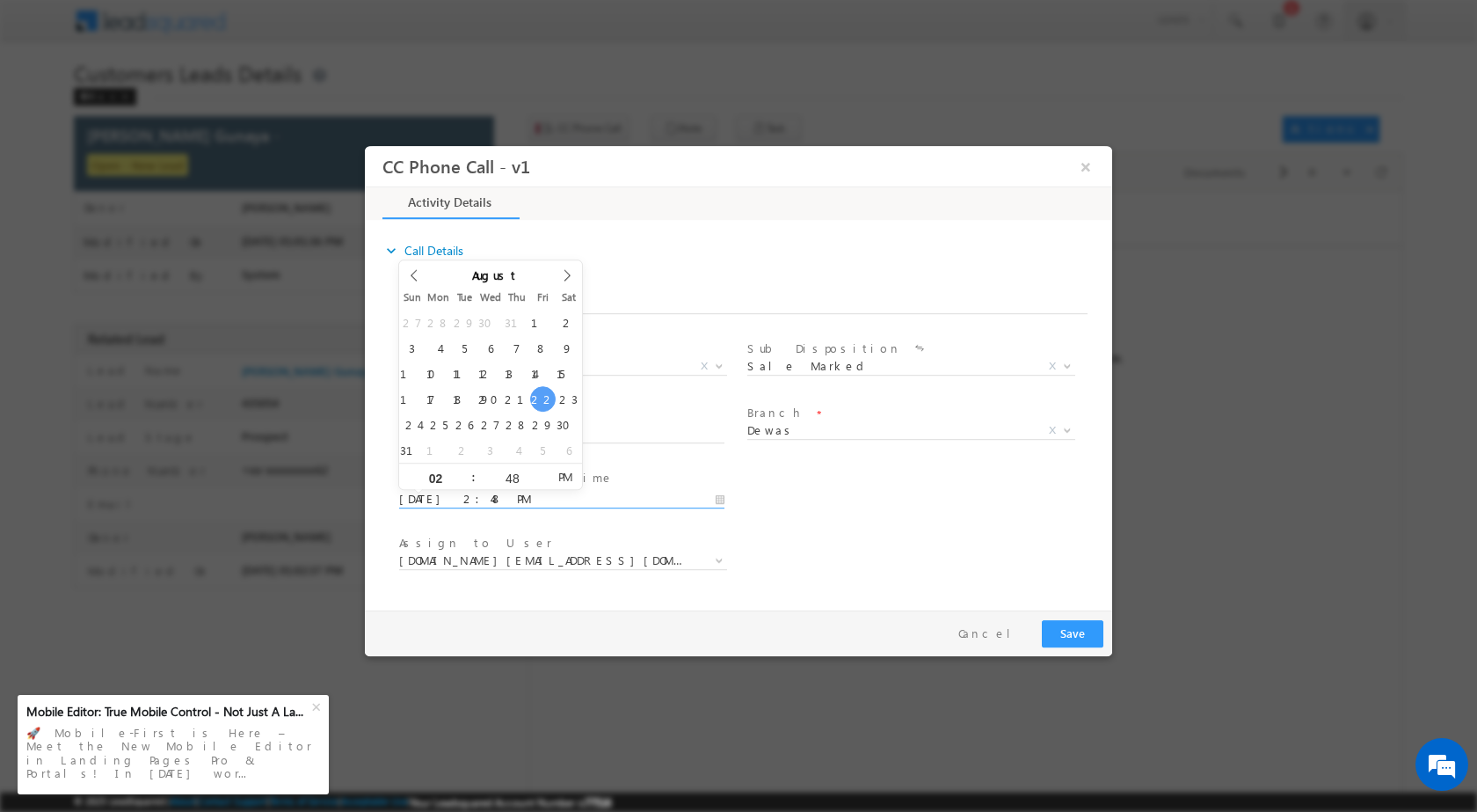
click at [716, 494] on input "08/22/2025 2:48 PM" at bounding box center [562, 498] width 326 height 18
type input "08/27/2025 2:48 PM"
type input "12"
type input "08/27/2025 12:48 PM"
click at [513, 480] on input "48" at bounding box center [512, 478] width 73 height 12
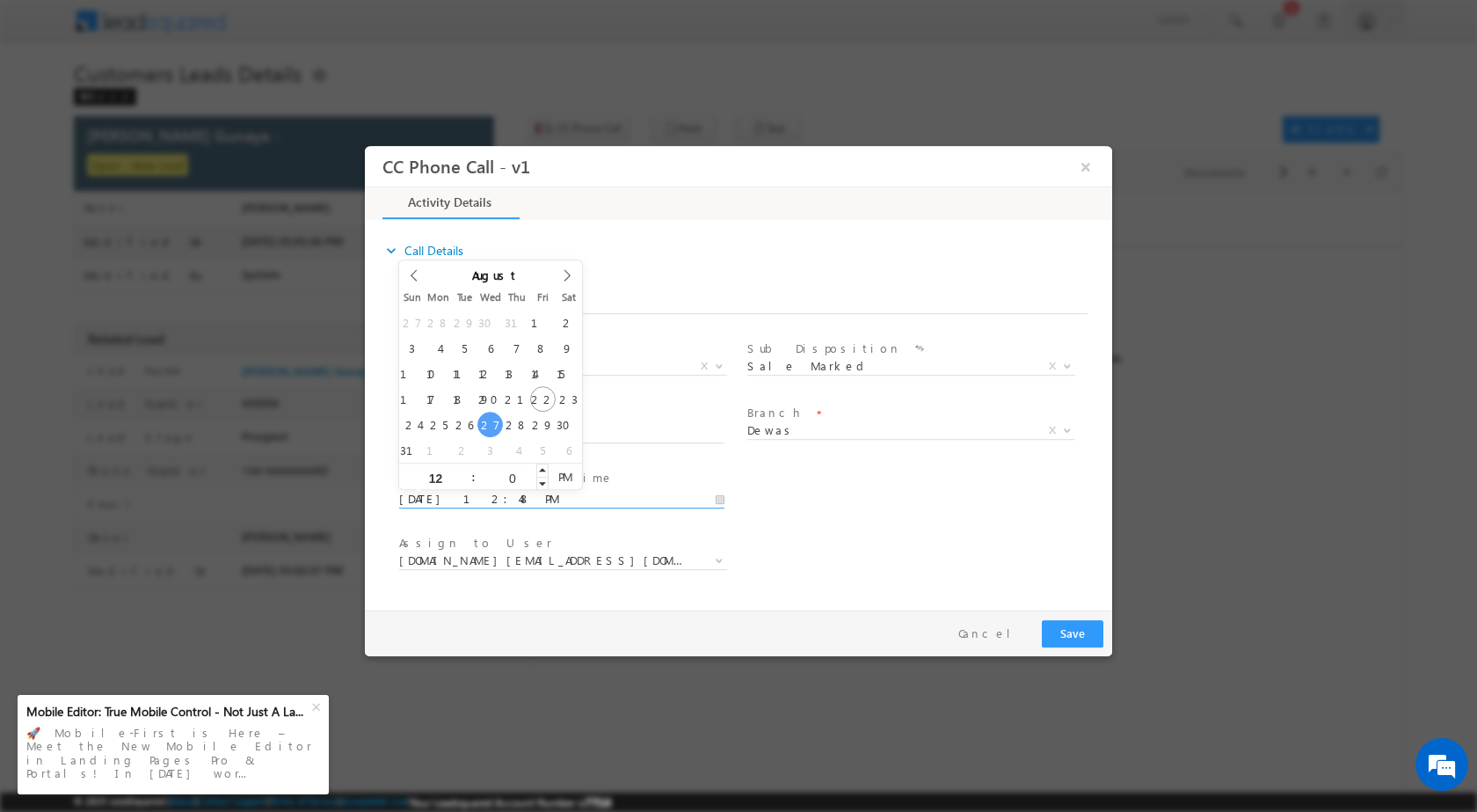
type input "00"
type input "08/27/2025 12:00 PM"
click at [927, 569] on div "Assign to User * abhishek.pn@sgrlimited.in arpit.c@sgrlimited.in arvind.solanki…" at bounding box center [754, 561] width 716 height 65
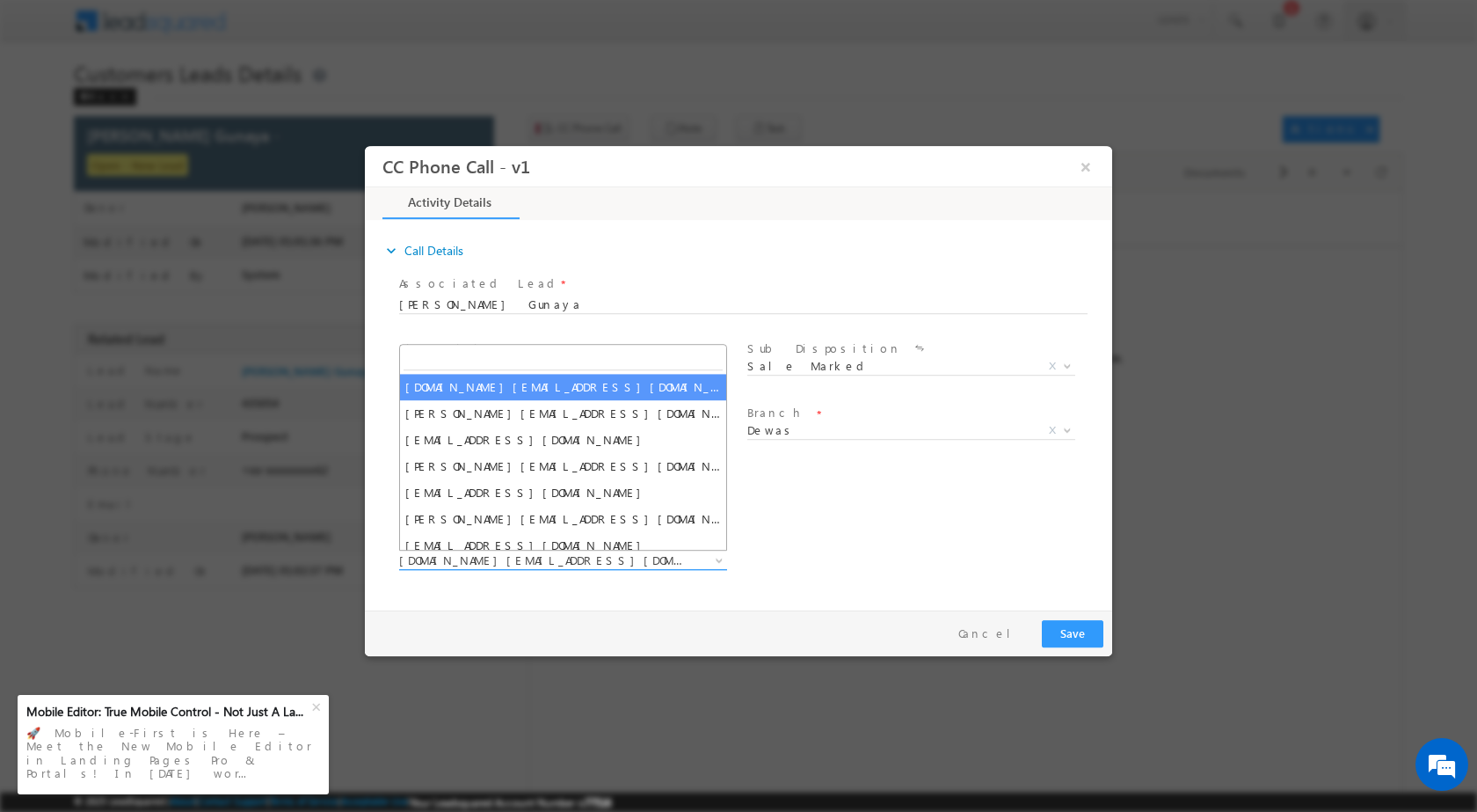
click at [711, 556] on span at bounding box center [717, 558] width 18 height 23
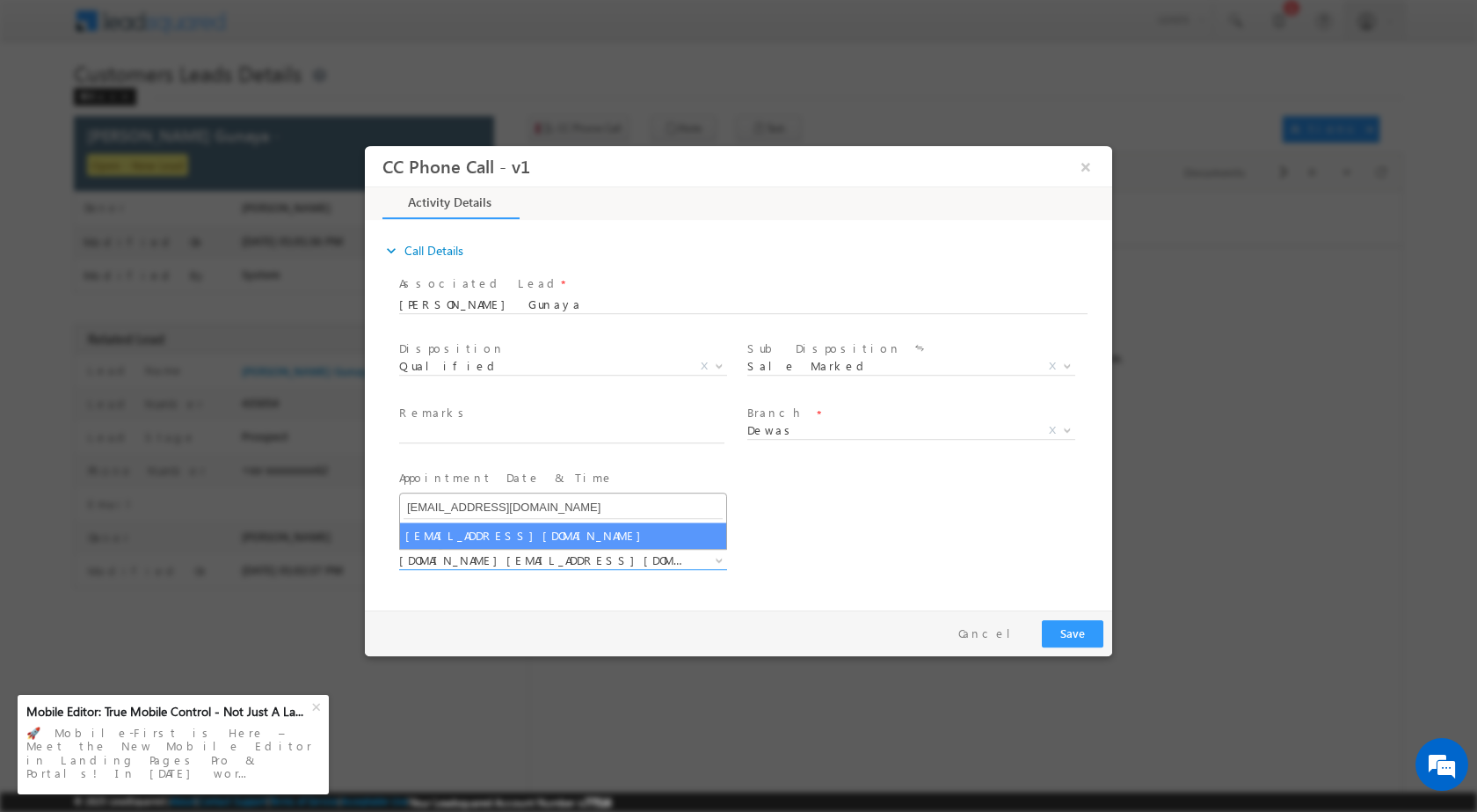
type input "pradeep.m@sgrlimited.in"
select select "pradeep.m@sgrlimited.in"
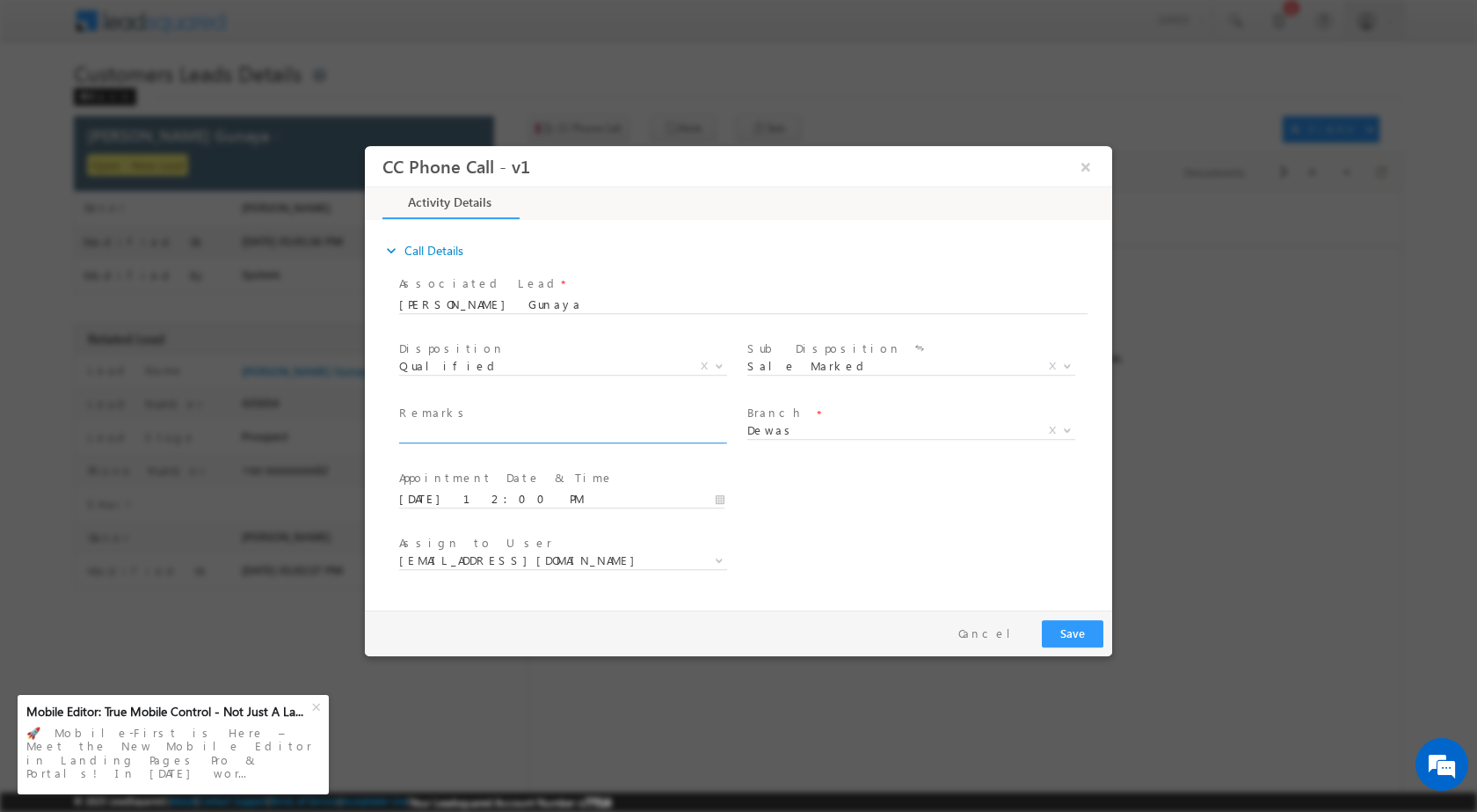
click at [453, 428] on input "text" at bounding box center [562, 433] width 326 height 18
paste input "22/08-Customer Name is Trilok Gunaya Customer age is 28 yrs Loan Type is Home C…"
type input "22/08-Customer Name is Trilok Gunaya Customer age is 28 yrs Loan Type is Home C…"
click at [1067, 627] on button "Save" at bounding box center [1072, 632] width 61 height 28
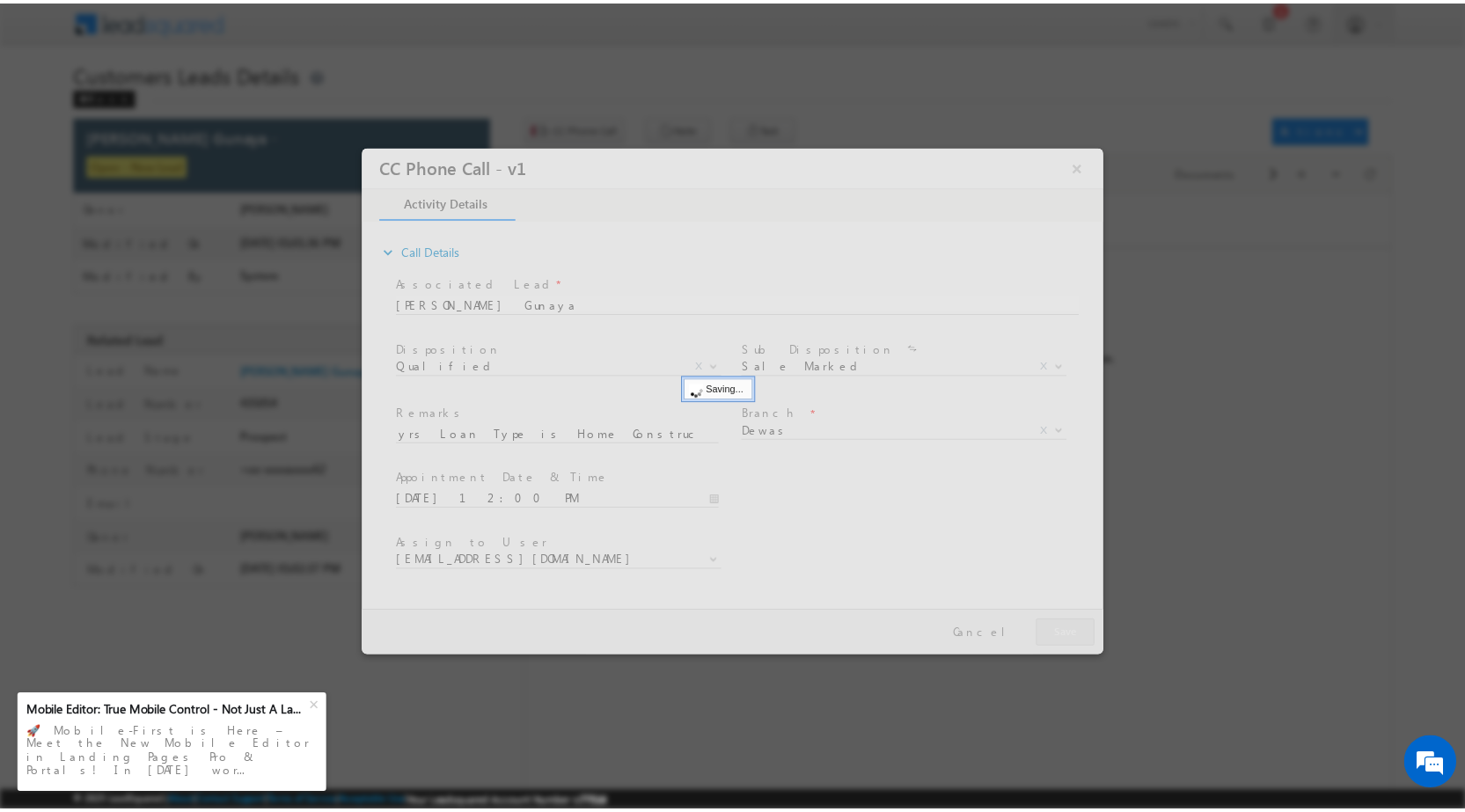
scroll to position [0, 0]
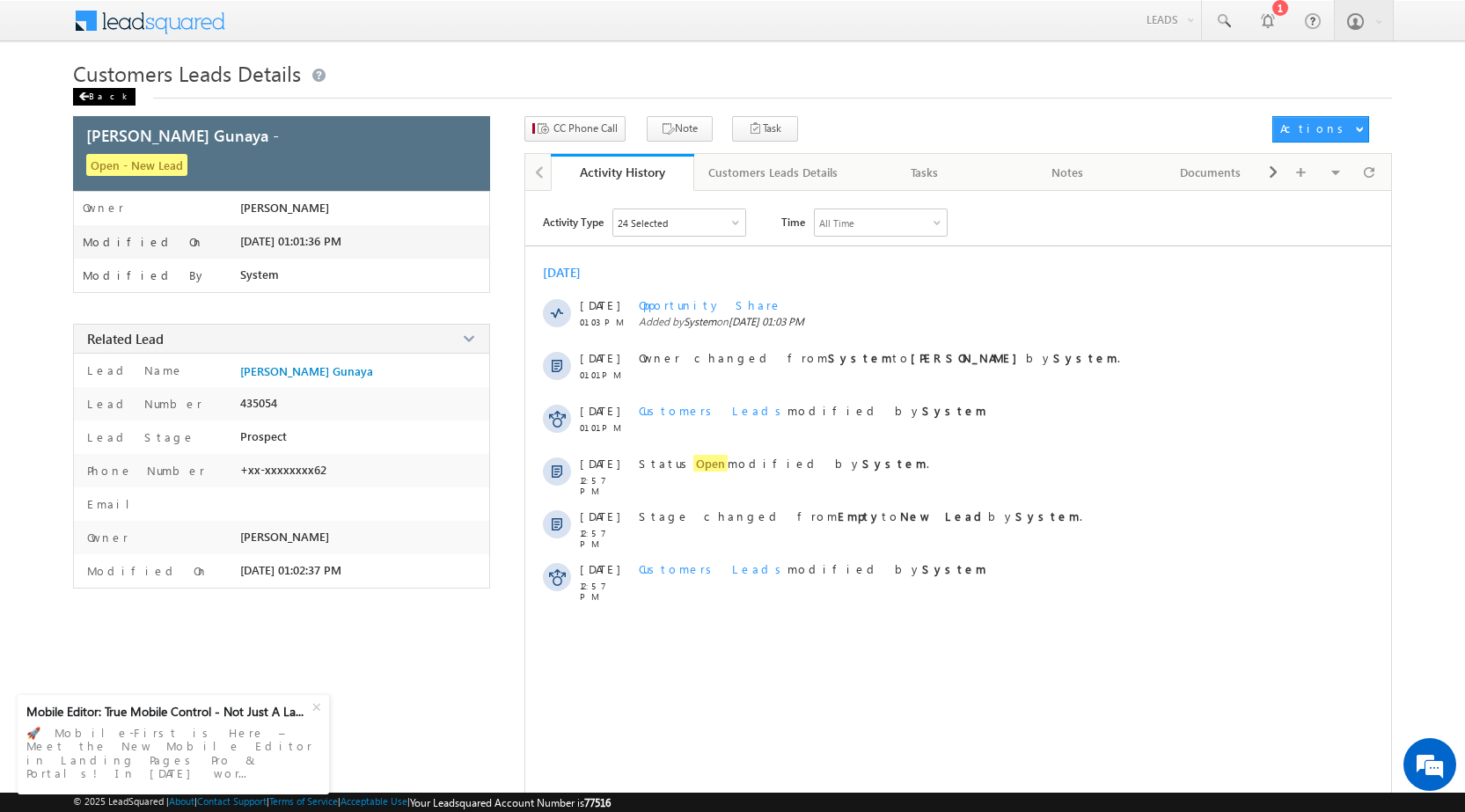
click at [76, 94] on div "Back" at bounding box center [104, 97] width 62 height 18
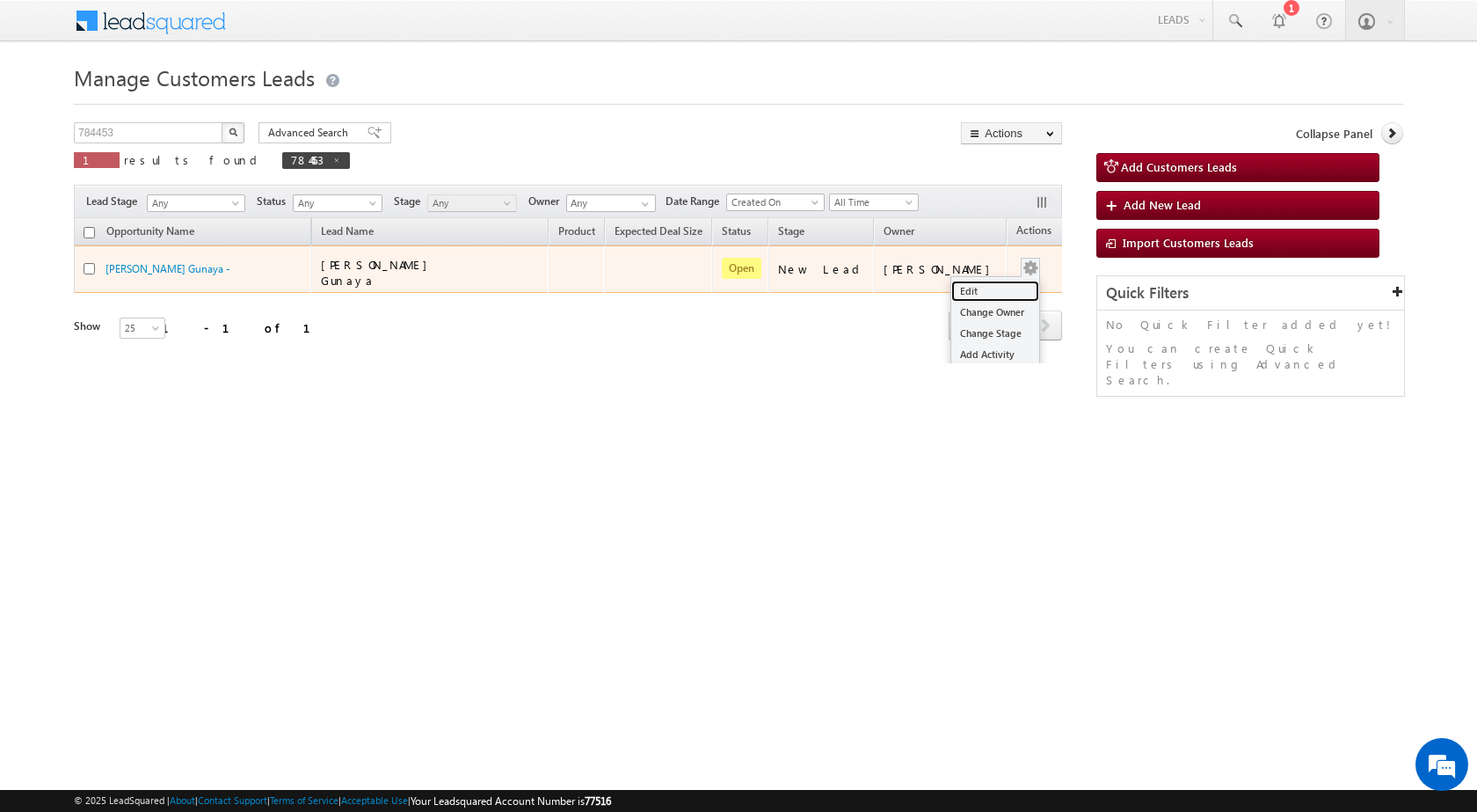
click at [970, 284] on link "Edit" at bounding box center [995, 290] width 88 height 21
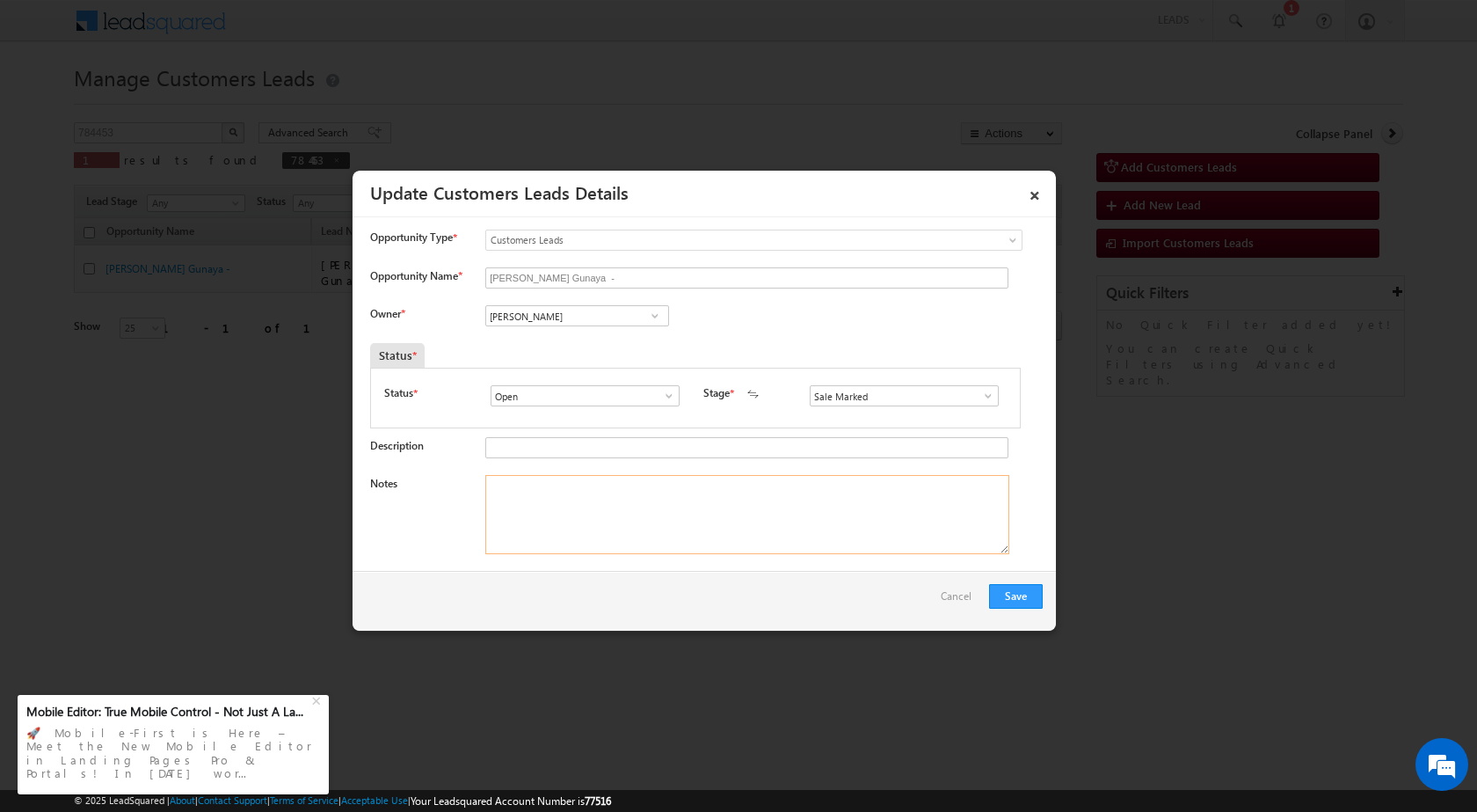
click at [587, 515] on textarea "Notes" at bounding box center [747, 514] width 524 height 79
paste textarea "22/08-Customer Name is [PERSON_NAME] Gunaya Customer age is [DEMOGRAPHIC_DATA] …"
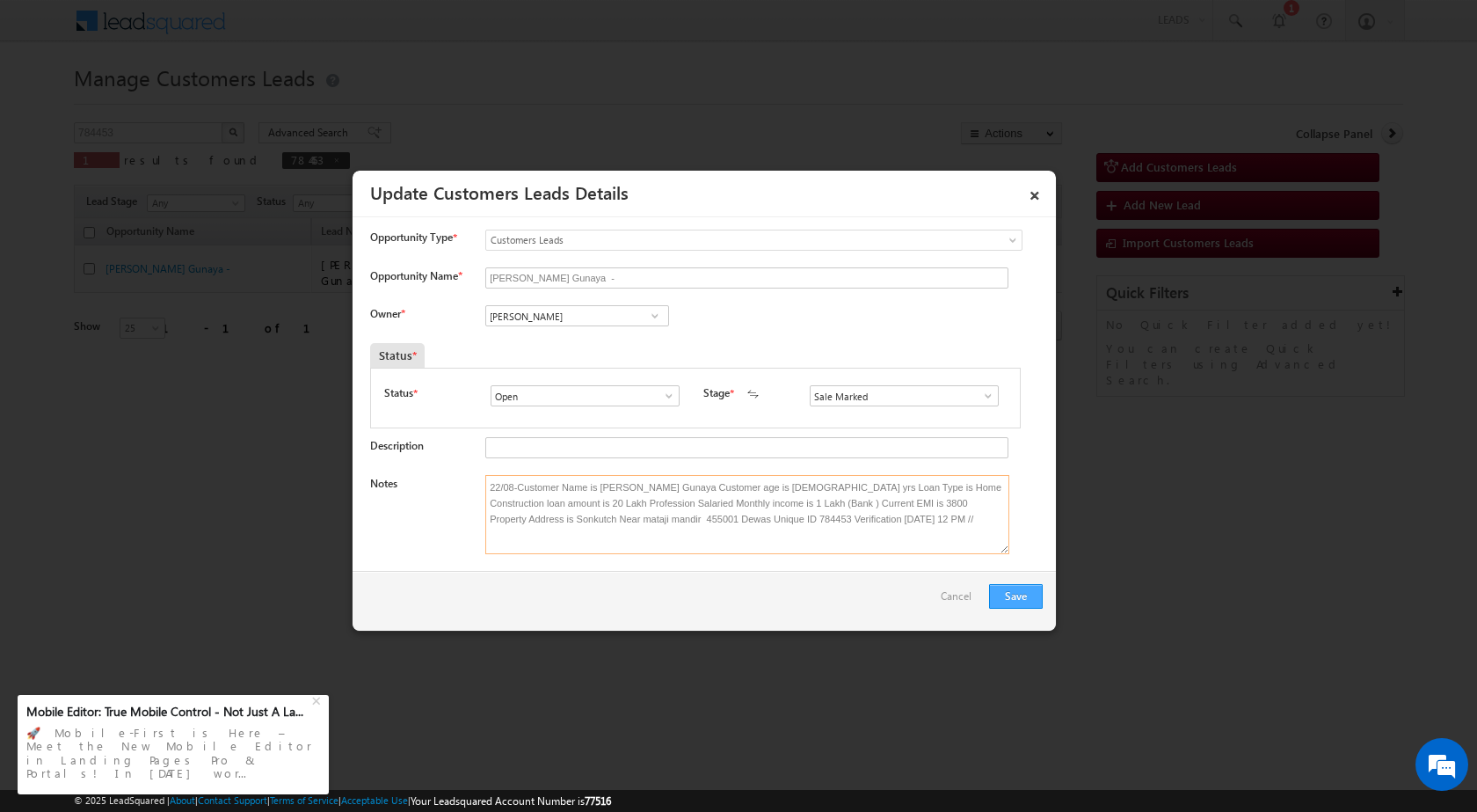
type textarea "22/08-Customer Name is [PERSON_NAME] Gunaya Customer age is [DEMOGRAPHIC_DATA] …"
click at [1006, 594] on button "Save" at bounding box center [1016, 596] width 53 height 25
